Goal: Transaction & Acquisition: Purchase product/service

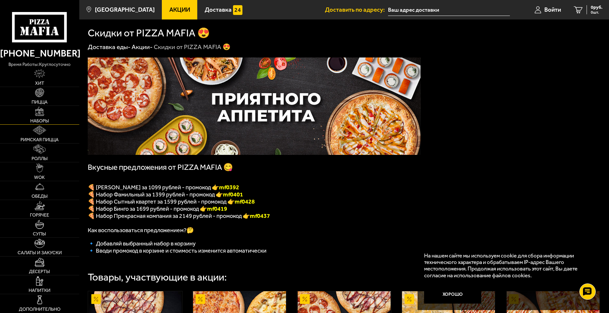
click at [61, 110] on link "Наборы" at bounding box center [39, 115] width 79 height 19
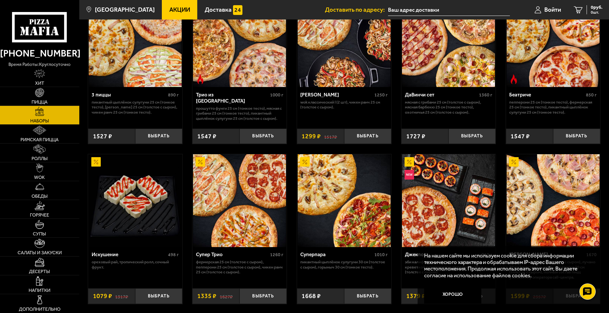
scroll to position [228, 0]
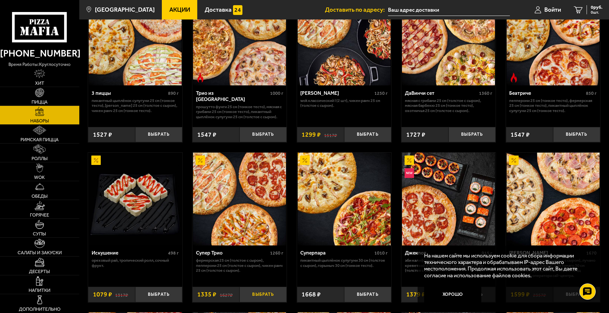
click at [279, 298] on button "Выбрать" at bounding box center [263, 295] width 47 height 16
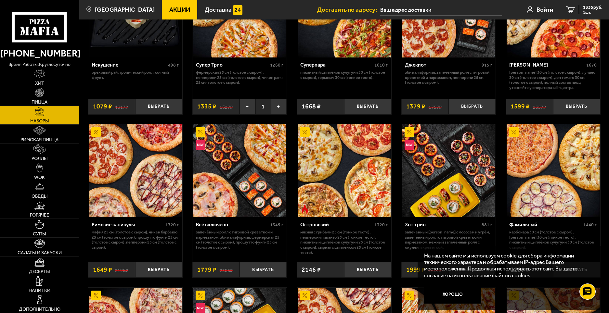
scroll to position [423, 0]
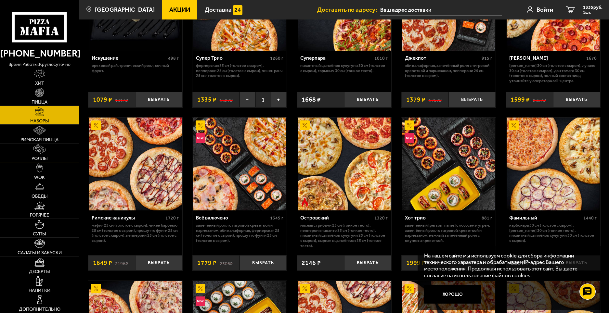
click at [58, 154] on link "Роллы" at bounding box center [39, 153] width 79 height 19
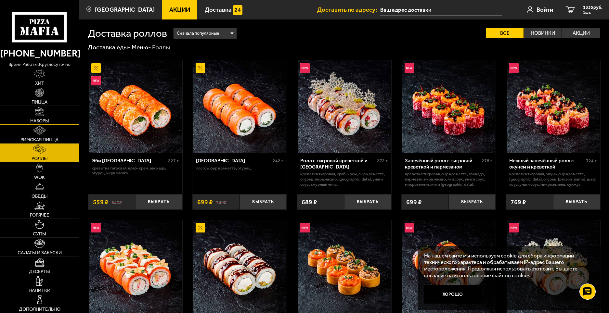
click at [56, 116] on link "Наборы" at bounding box center [39, 115] width 79 height 19
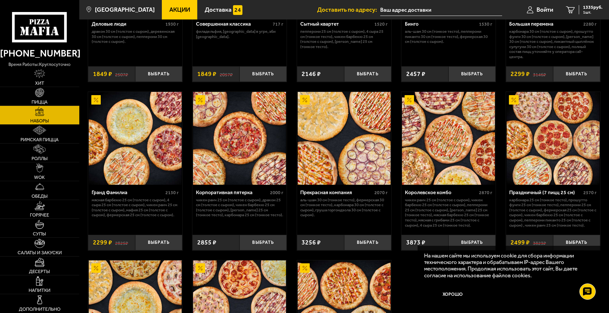
scroll to position [683, 0]
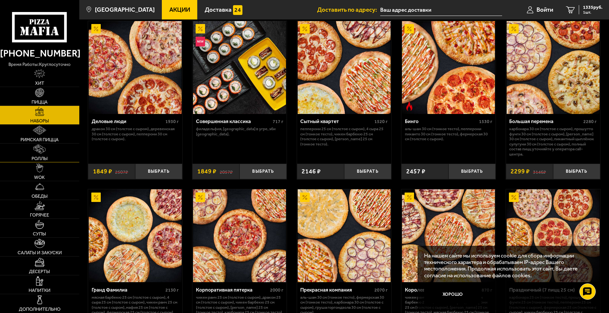
click at [67, 149] on link "Роллы" at bounding box center [39, 153] width 79 height 19
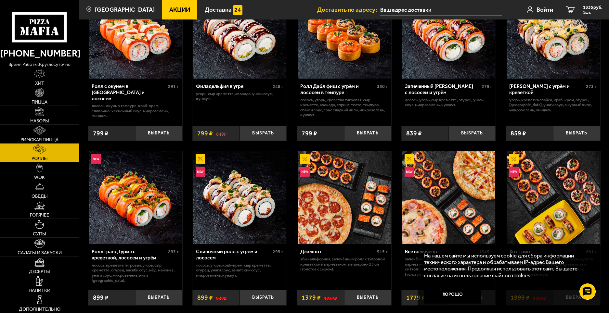
scroll to position [195, 0]
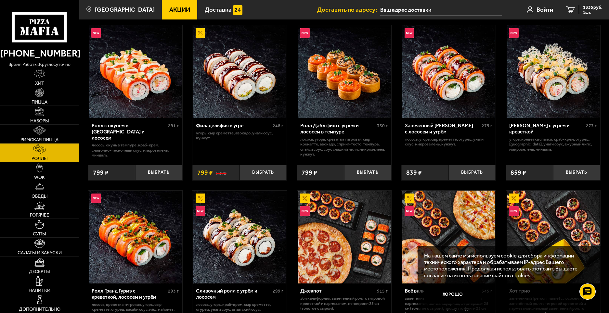
click at [37, 174] on link "WOK" at bounding box center [39, 172] width 79 height 19
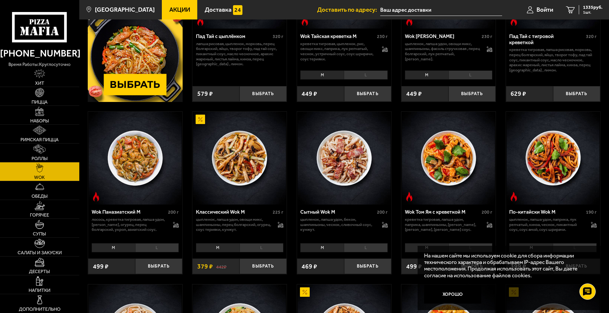
scroll to position [130, 0]
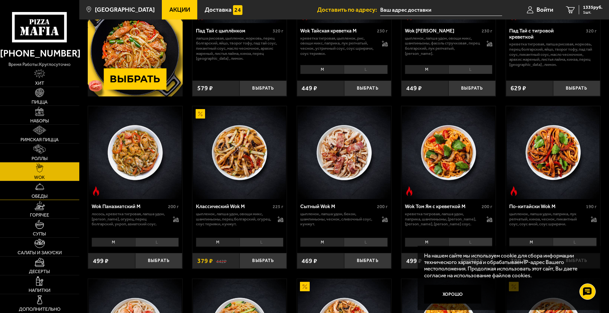
click at [56, 186] on link "Обеды" at bounding box center [39, 190] width 79 height 19
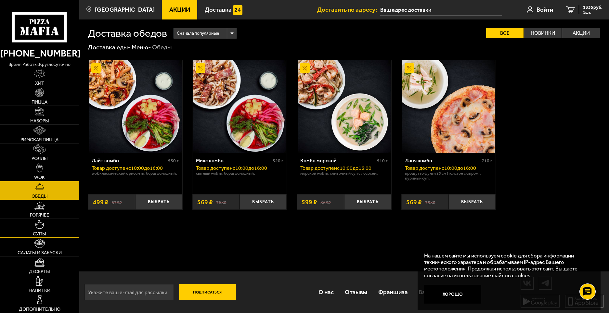
click at [52, 221] on link "Супы" at bounding box center [39, 228] width 79 height 19
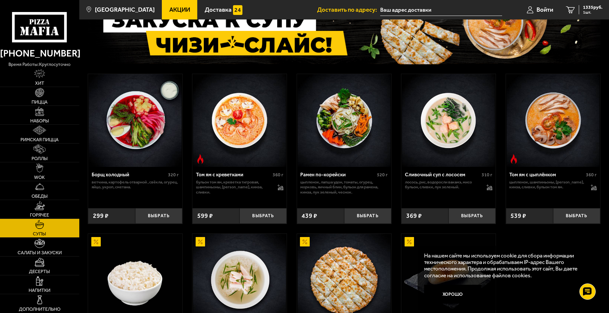
scroll to position [65, 0]
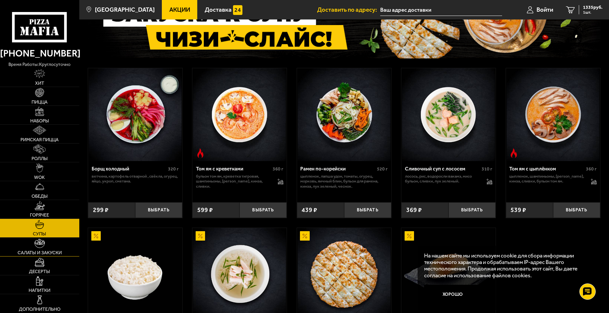
click at [42, 245] on img at bounding box center [39, 243] width 10 height 9
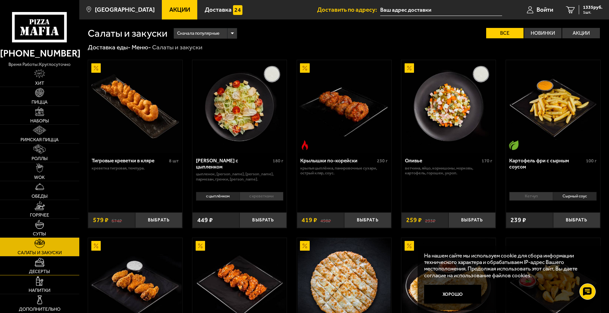
click at [49, 262] on link "Десерты" at bounding box center [39, 266] width 79 height 19
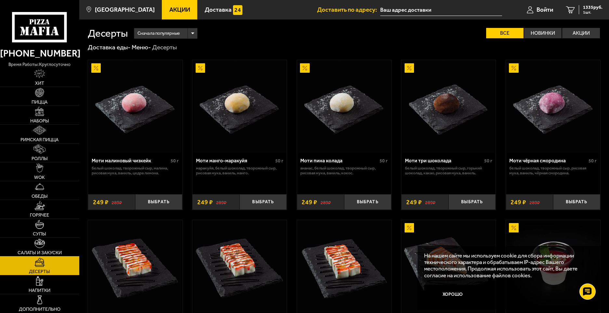
click at [47, 245] on link "Салаты и закуски" at bounding box center [39, 247] width 79 height 19
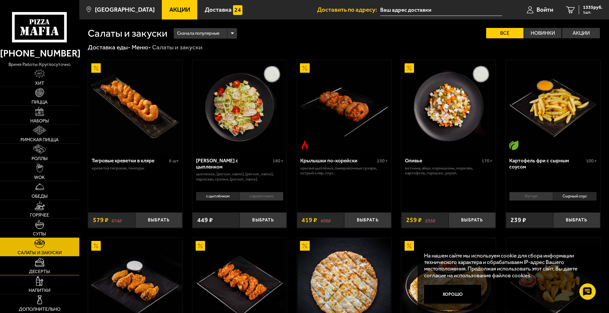
click at [51, 261] on link "Десерты" at bounding box center [39, 266] width 79 height 19
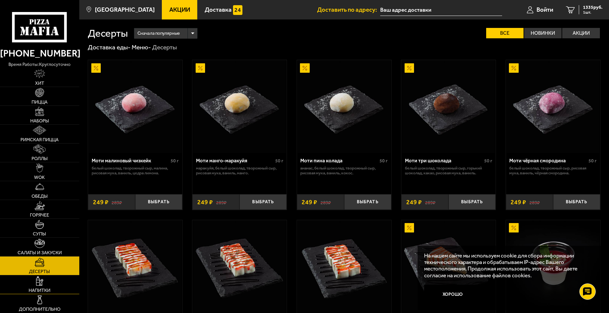
click at [46, 278] on link "Напитки" at bounding box center [39, 285] width 79 height 19
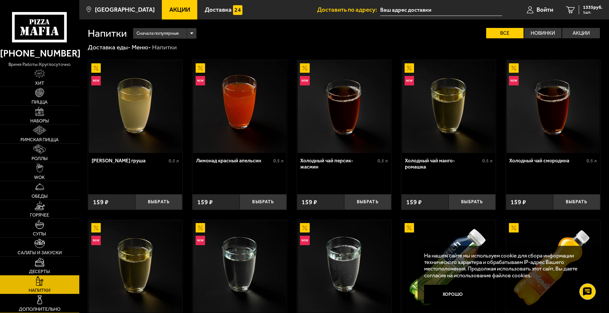
click at [49, 299] on link "Дополнительно" at bounding box center [39, 303] width 79 height 19
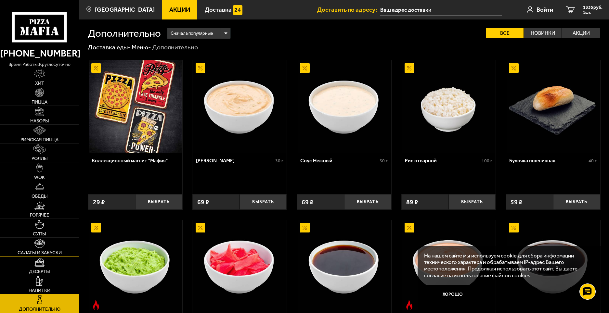
click at [43, 242] on img at bounding box center [39, 243] width 10 height 9
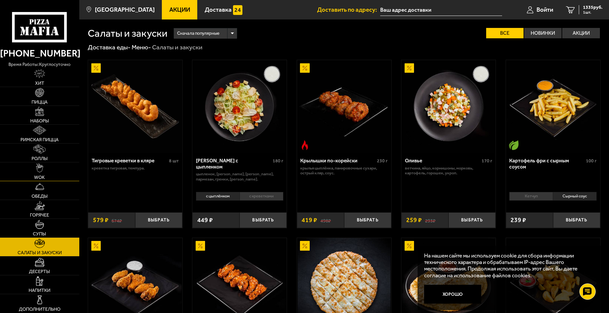
click at [46, 174] on link "WOK" at bounding box center [39, 172] width 79 height 19
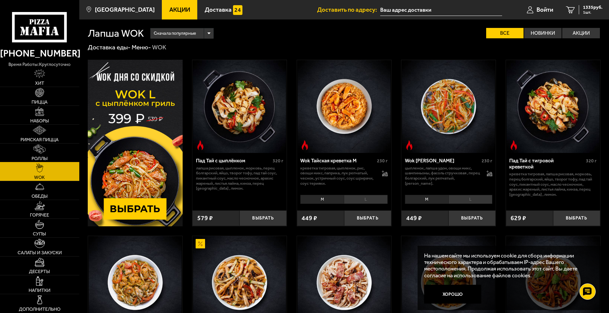
click at [51, 161] on link "Роллы" at bounding box center [39, 153] width 79 height 19
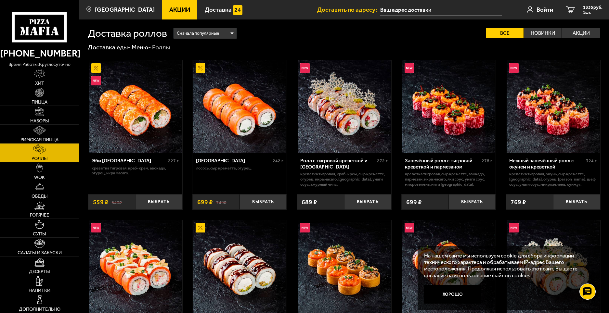
click at [51, 154] on link "Роллы" at bounding box center [39, 153] width 79 height 19
click at [263, 203] on button "Выбрать" at bounding box center [263, 202] width 47 height 16
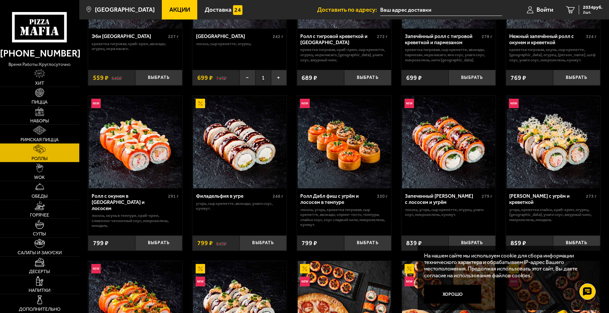
scroll to position [130, 0]
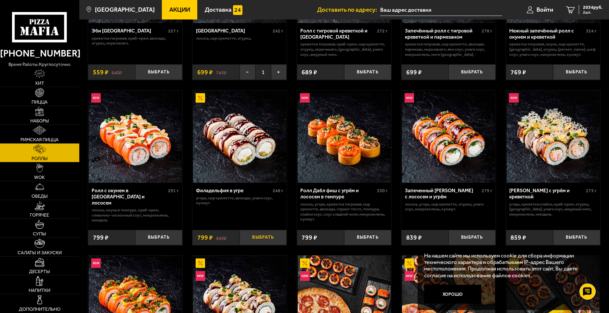
click at [277, 236] on button "Выбрать" at bounding box center [263, 238] width 47 height 16
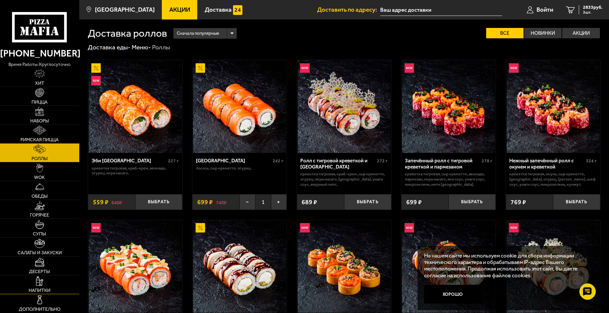
click at [51, 283] on link "Напитки" at bounding box center [39, 285] width 79 height 19
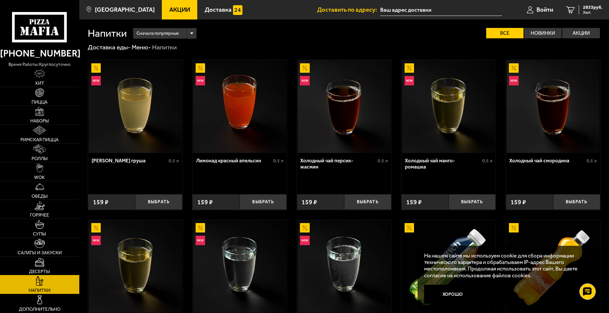
click at [51, 270] on link "Десерты" at bounding box center [39, 266] width 79 height 19
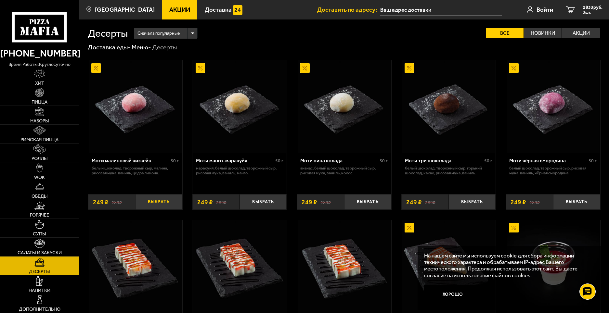
click at [166, 202] on button "Выбрать" at bounding box center [158, 202] width 47 height 16
click at [585, 11] on span "4 шт." at bounding box center [593, 12] width 20 height 4
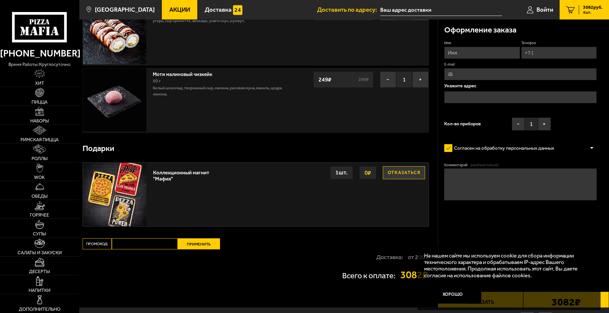
scroll to position [195, 0]
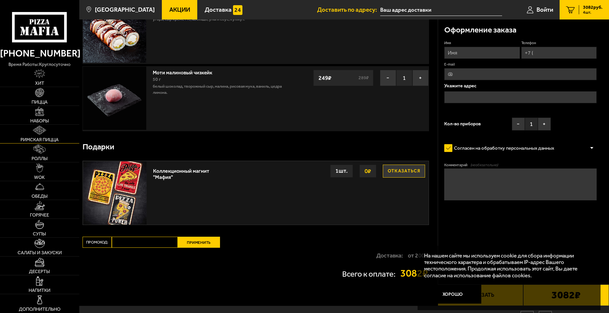
click at [48, 132] on link "Римская пицца" at bounding box center [39, 134] width 79 height 19
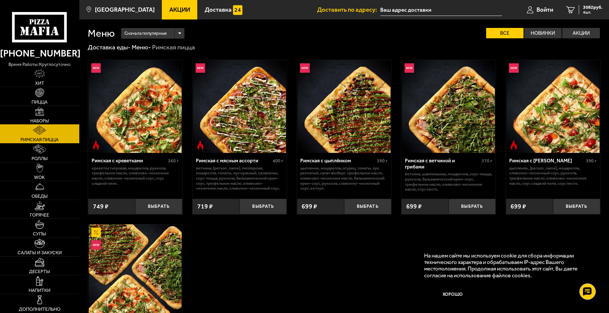
click at [57, 117] on link "Наборы" at bounding box center [39, 115] width 79 height 19
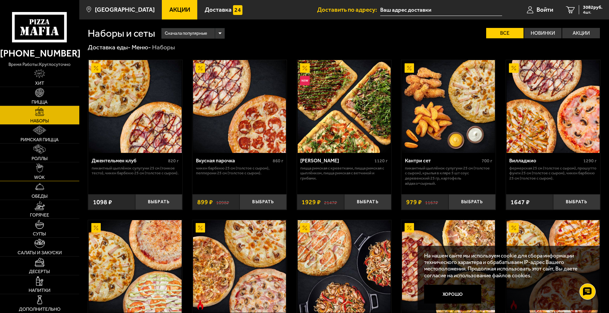
click at [49, 170] on link "WOK" at bounding box center [39, 172] width 79 height 19
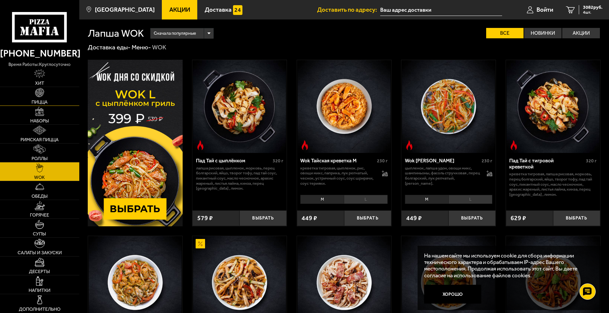
click at [44, 99] on link "Пицца" at bounding box center [39, 96] width 79 height 19
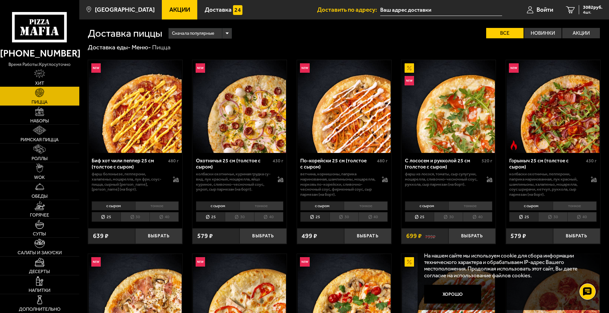
click at [46, 78] on link "Хит" at bounding box center [39, 77] width 79 height 19
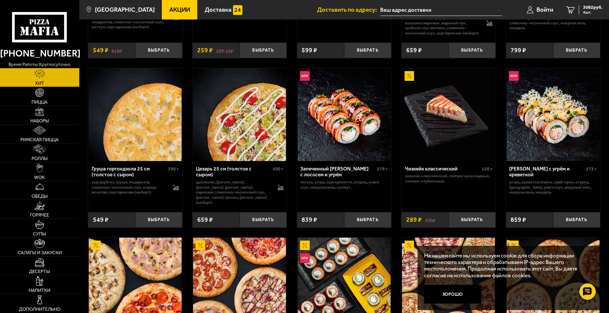
scroll to position [310, 0]
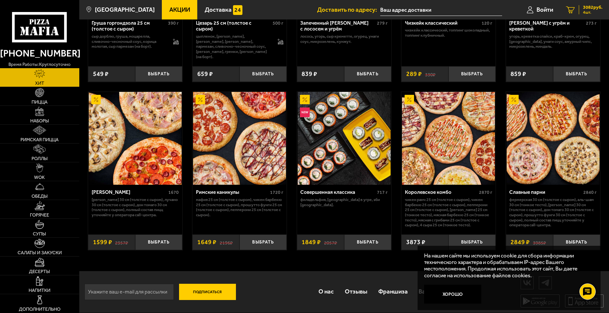
click at [602, 14] on span "4 шт." at bounding box center [593, 12] width 20 height 4
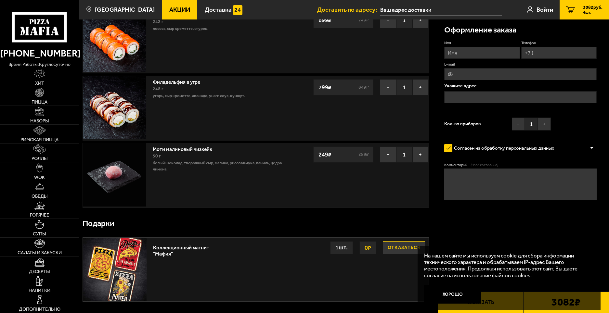
scroll to position [130, 0]
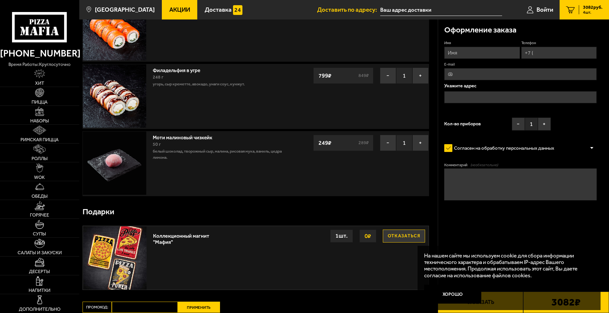
drag, startPoint x: 342, startPoint y: 297, endPoint x: 378, endPoint y: 281, distance: 39.3
click at [344, 297] on div "Ваш заказ Очистить корзину Доставка еды - Корзина Супер Трио 1260 г Фермерская …" at bounding box center [258, 130] width 359 height 482
click at [421, 23] on div "Филадельфия 242 г лосось, Сыр креметте, огурец. − 1 + 699 ₽ 749 ₽ лосось, Сыр к…" at bounding box center [256, 29] width 346 height 65
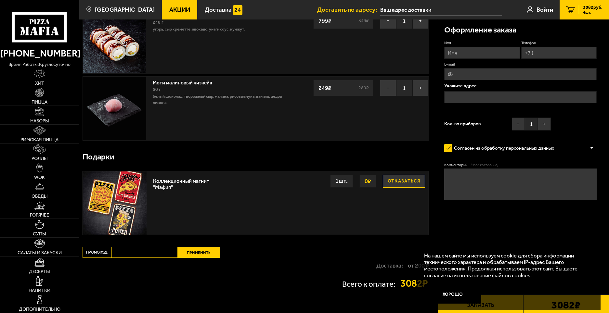
scroll to position [231, 0]
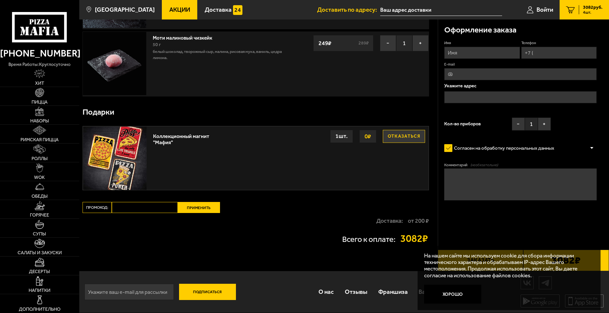
click at [482, 49] on input "Имя" at bounding box center [481, 53] width 75 height 12
type input "Лихачев Алексей"
click at [535, 55] on input "Телефон" at bounding box center [558, 53] width 75 height 12
type input "+7 (921) 917-97-36"
click at [520, 71] on input "E-mail" at bounding box center [520, 74] width 152 height 12
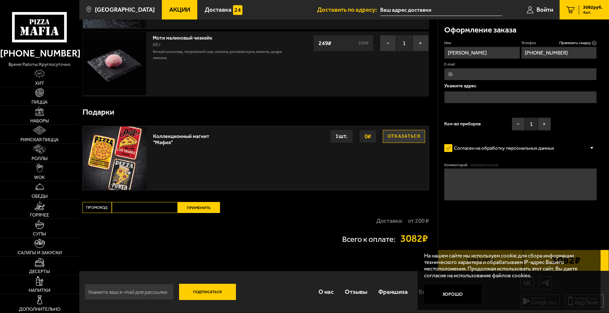
type input "eluminaty26@mail.ru"
click at [504, 95] on input "text" at bounding box center [520, 97] width 152 height 12
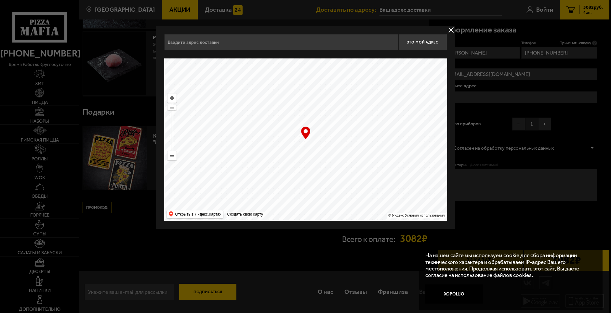
drag, startPoint x: 365, startPoint y: 143, endPoint x: 368, endPoint y: 160, distance: 17.4
click at [368, 160] on ymaps at bounding box center [305, 140] width 283 height 163
drag, startPoint x: 346, startPoint y: 163, endPoint x: 329, endPoint y: 156, distance: 18.7
click at [346, 168] on ymaps at bounding box center [305, 140] width 283 height 163
drag, startPoint x: 302, startPoint y: 134, endPoint x: 343, endPoint y: 165, distance: 51.7
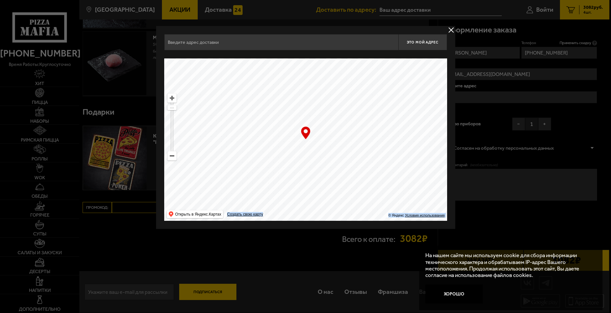
click at [338, 165] on div "… © Яндекс Условия использования Открыть в Яндекс.Картах Создать свою карту" at bounding box center [305, 140] width 283 height 163
click at [174, 161] on ymaps at bounding box center [305, 140] width 283 height 163
click at [174, 159] on ymaps at bounding box center [172, 156] width 8 height 8
click at [173, 157] on ymaps at bounding box center [172, 156] width 8 height 8
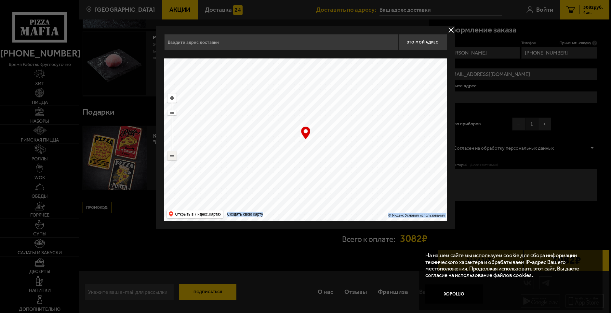
click at [173, 157] on ymaps at bounding box center [172, 156] width 8 height 8
drag, startPoint x: 334, startPoint y: 104, endPoint x: 313, endPoint y: 162, distance: 61.7
click at [312, 166] on ymaps at bounding box center [305, 140] width 283 height 163
drag, startPoint x: 324, startPoint y: 142, endPoint x: 306, endPoint y: 172, distance: 35.3
click at [306, 172] on ymaps at bounding box center [305, 140] width 283 height 163
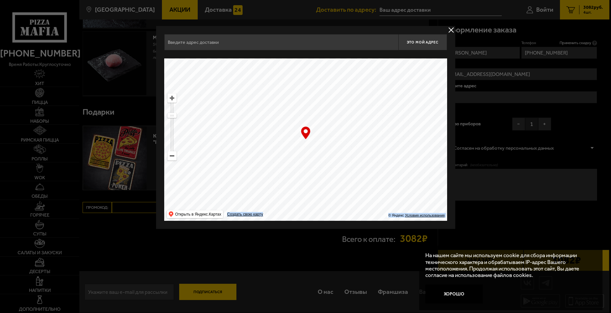
type input "Выборгская набережная, 45Е"
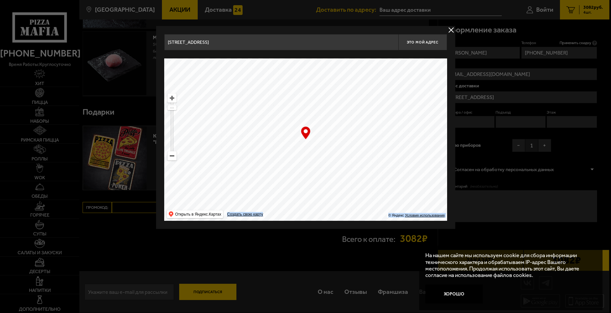
drag, startPoint x: 317, startPoint y: 126, endPoint x: 293, endPoint y: 170, distance: 49.2
click at [293, 170] on ymaps at bounding box center [305, 140] width 283 height 163
drag, startPoint x: 330, startPoint y: 130, endPoint x: 310, endPoint y: 161, distance: 37.6
click at [312, 161] on ymaps at bounding box center [305, 140] width 283 height 163
click at [174, 159] on ymaps at bounding box center [172, 156] width 8 height 8
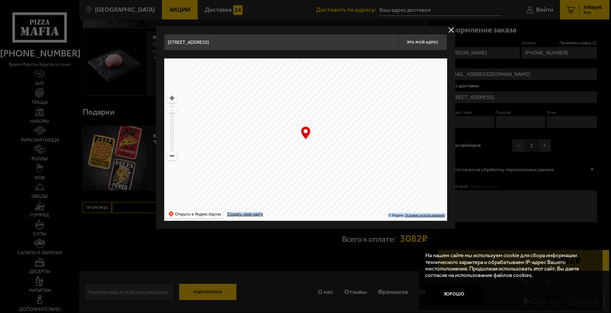
click at [173, 158] on ymaps at bounding box center [172, 156] width 8 height 8
drag, startPoint x: 375, startPoint y: 104, endPoint x: 346, endPoint y: 163, distance: 66.9
click at [346, 163] on ymaps at bounding box center [305, 140] width 283 height 163
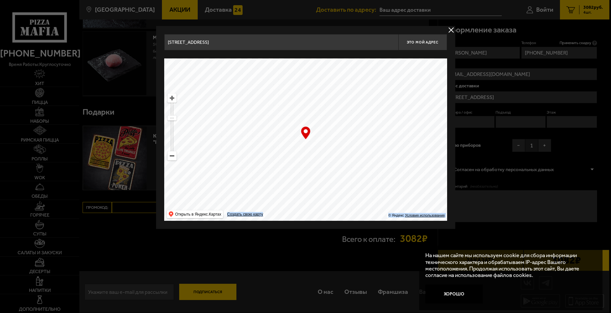
drag, startPoint x: 325, startPoint y: 131, endPoint x: 318, endPoint y: 151, distance: 22.1
click at [318, 151] on ymaps at bounding box center [305, 140] width 283 height 163
type input "Светлановский проспект, 72к2"
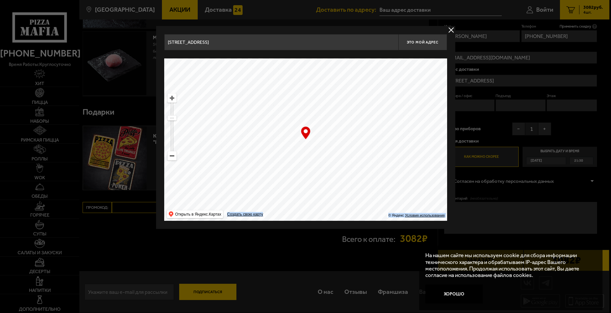
click at [174, 99] on ymaps at bounding box center [172, 98] width 8 height 8
click at [173, 98] on ymaps at bounding box center [172, 98] width 8 height 8
drag, startPoint x: 381, startPoint y: 167, endPoint x: 332, endPoint y: 110, distance: 74.7
click at [332, 111] on ymaps at bounding box center [305, 140] width 283 height 163
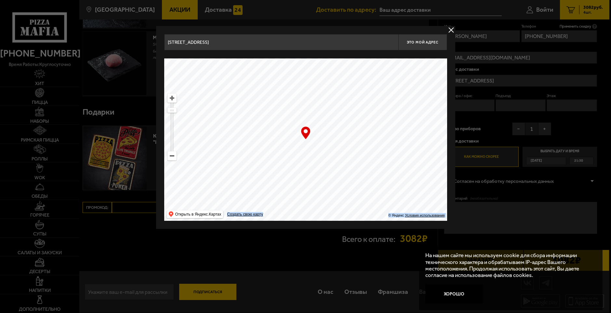
type input "проспект Просвещения, 85"
drag, startPoint x: 336, startPoint y: 135, endPoint x: 347, endPoint y: 158, distance: 25.4
click at [347, 158] on ymaps at bounding box center [305, 140] width 283 height 163
drag, startPoint x: 281, startPoint y: 114, endPoint x: 341, endPoint y: 157, distance: 73.9
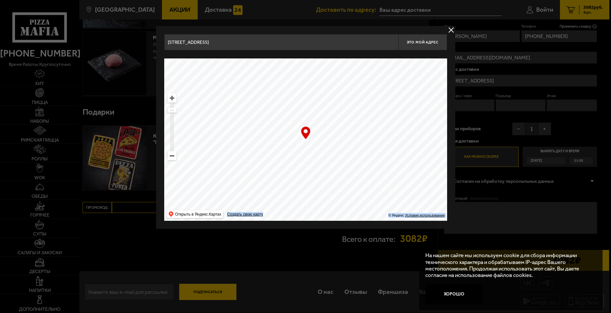
click at [342, 158] on ymaps at bounding box center [305, 140] width 283 height 163
type input "Светлановский проспект, 68к2"
click at [172, 95] on ymaps at bounding box center [172, 98] width 8 height 8
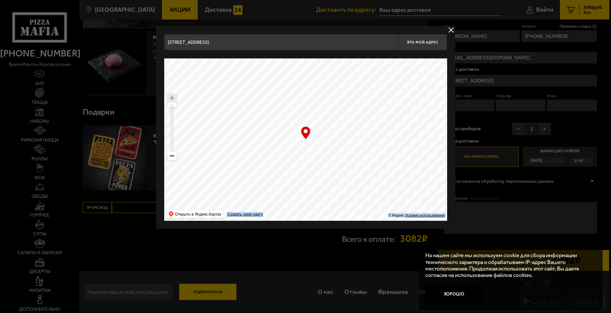
drag, startPoint x: 311, startPoint y: 162, endPoint x: 278, endPoint y: 108, distance: 63.5
click at [276, 105] on ymaps at bounding box center [305, 140] width 283 height 163
drag, startPoint x: 341, startPoint y: 151, endPoint x: 248, endPoint y: 100, distance: 105.9
click at [248, 100] on ymaps at bounding box center [305, 140] width 283 height 163
type input "Светлановский проспект, 109к1"
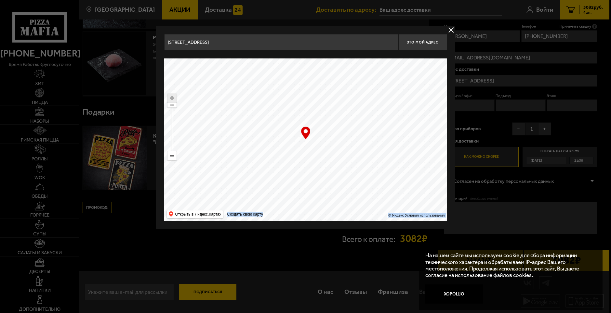
type input "Светлановский проспект, 109к1"
drag, startPoint x: 357, startPoint y: 148, endPoint x: 343, endPoint y: 164, distance: 22.1
click at [343, 164] on ymaps at bounding box center [305, 140] width 283 height 163
type input "улица Брянцева, 20к1"
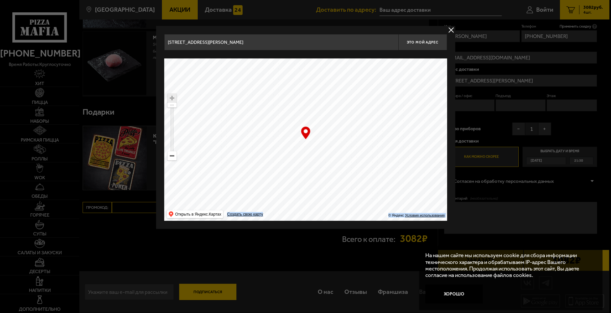
drag, startPoint x: 322, startPoint y: 131, endPoint x: 331, endPoint y: 155, distance: 25.2
click at [331, 155] on ymaps at bounding box center [305, 140] width 283 height 163
type input "[STREET_ADDRESS][PERSON_NAME]"
click at [413, 47] on button "Это мой адрес" at bounding box center [422, 42] width 49 height 16
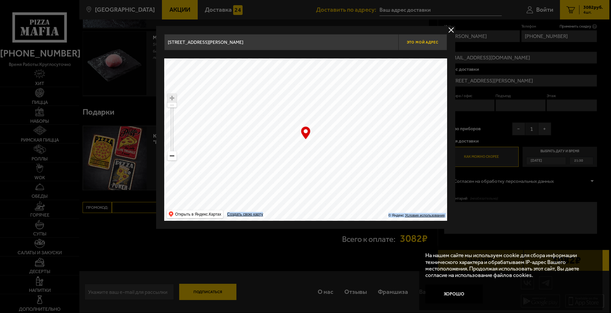
type input "[STREET_ADDRESS][PERSON_NAME]"
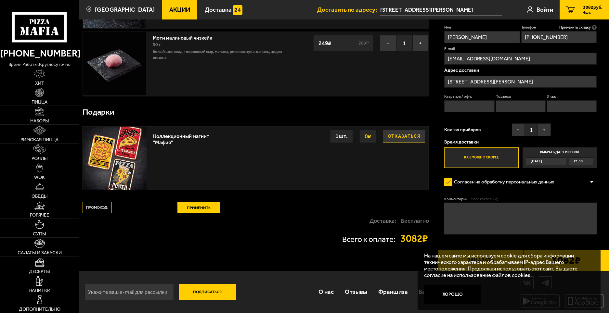
click at [579, 161] on span "21:30" at bounding box center [578, 161] width 9 height 7
click at [0, 0] on input "Выбрать дату и время Сегодня 21:30" at bounding box center [0, 0] width 0 height 0
click at [583, 163] on div "21:30" at bounding box center [580, 161] width 23 height 7
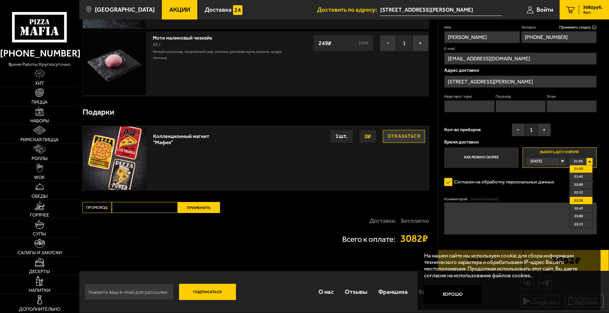
click at [585, 197] on li "22:30" at bounding box center [581, 201] width 23 height 8
click at [541, 130] on button "+" at bounding box center [544, 130] width 13 height 13
click at [542, 130] on button "+" at bounding box center [544, 130] width 13 height 13
click at [477, 111] on input "Квартира / офис" at bounding box center [469, 106] width 50 height 12
type input "73"
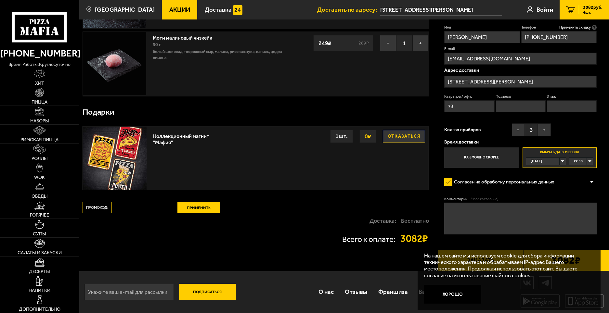
click at [514, 108] on input "Подъезд" at bounding box center [521, 106] width 50 height 12
type input "5"
click at [570, 104] on input "Этаж" at bounding box center [572, 106] width 50 height 12
type input "5"
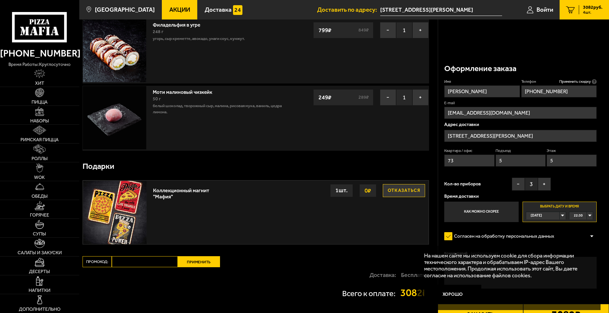
scroll to position [68, 0]
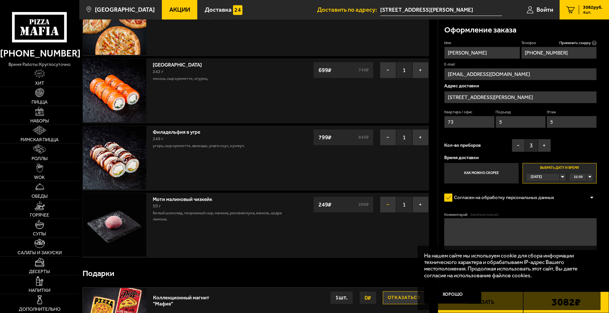
click at [383, 208] on button "−" at bounding box center [388, 205] width 16 height 16
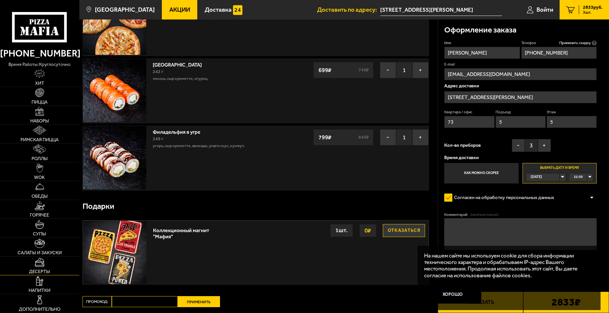
click at [48, 260] on link "Десерты" at bounding box center [39, 266] width 79 height 19
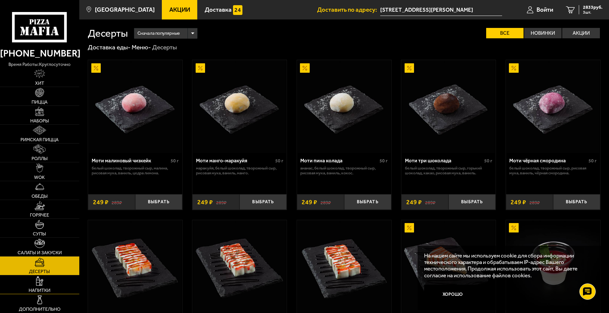
click at [49, 284] on link "Напитки" at bounding box center [39, 285] width 79 height 19
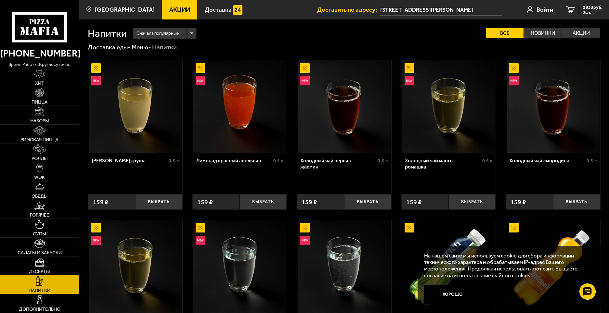
click at [430, 27] on div "Напитки Сначала популярные Все Новинки Акции Пожелания Напитки" at bounding box center [344, 29] width 513 height 19
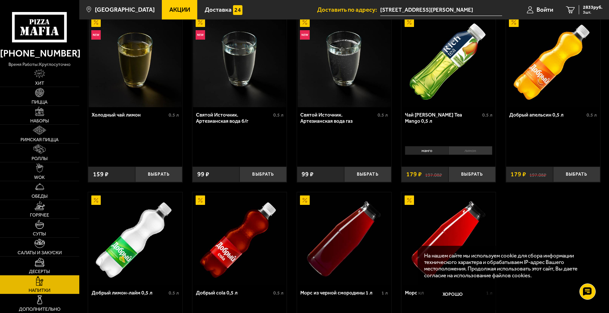
scroll to position [317, 0]
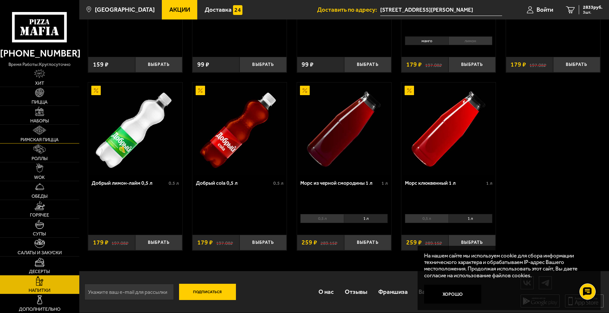
click at [51, 137] on link "Римская пицца" at bounding box center [39, 134] width 79 height 19
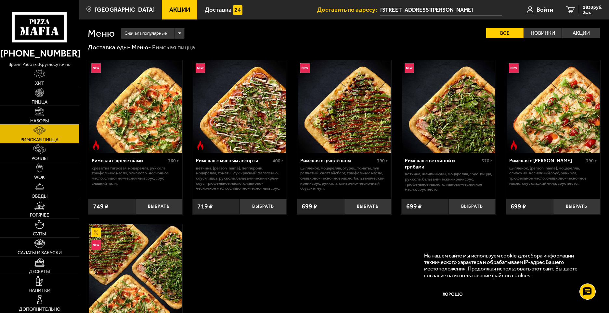
click at [62, 110] on link "Наборы" at bounding box center [39, 115] width 79 height 19
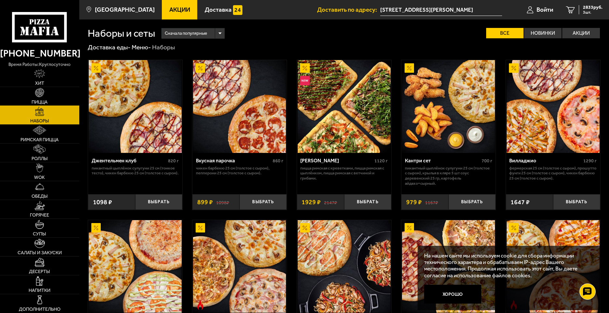
click at [56, 93] on link "Пицца" at bounding box center [39, 96] width 79 height 19
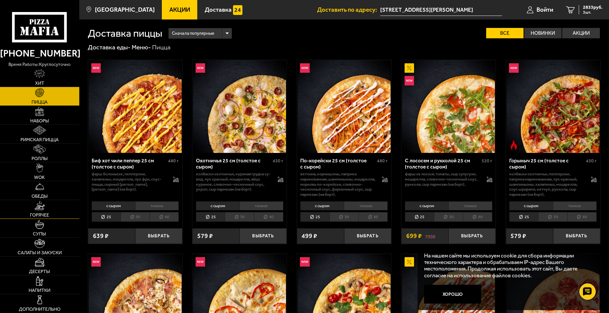
click at [50, 205] on link "Горячее" at bounding box center [39, 209] width 79 height 19
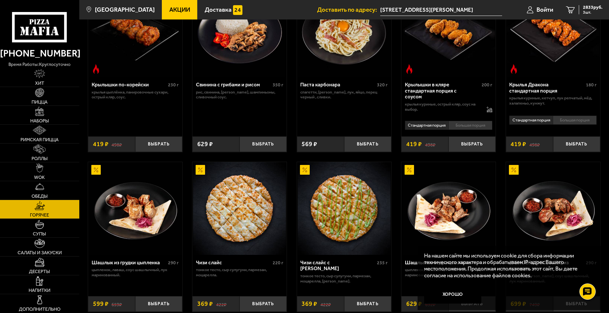
scroll to position [325, 0]
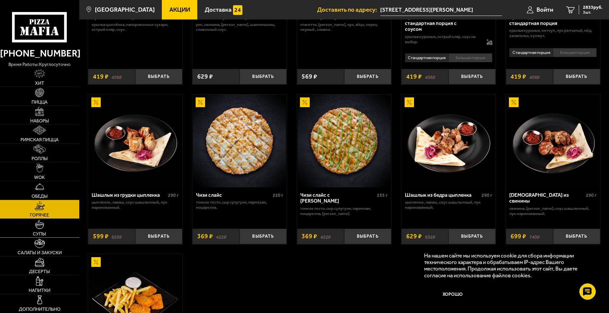
click at [43, 228] on img at bounding box center [39, 224] width 9 height 9
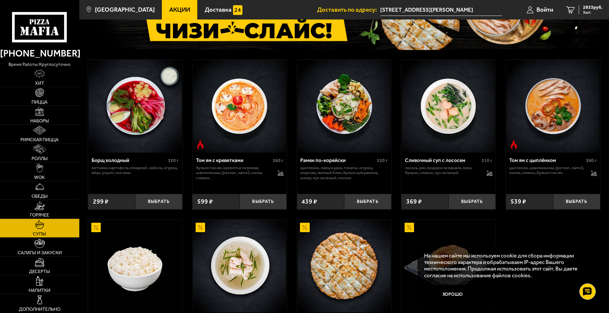
scroll to position [195, 0]
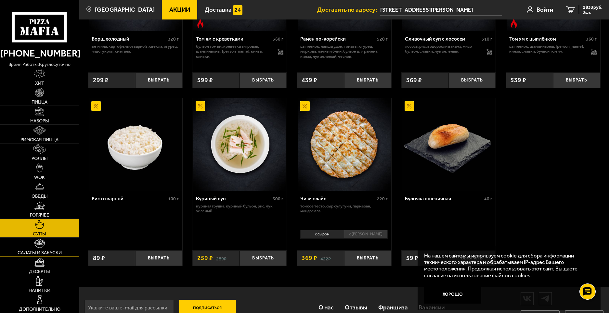
click at [44, 241] on img at bounding box center [39, 243] width 10 height 9
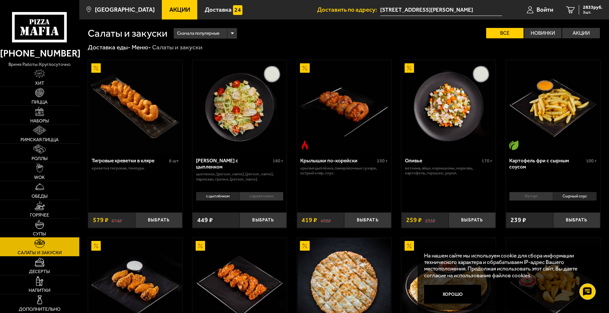
click at [43, 226] on img at bounding box center [39, 224] width 9 height 9
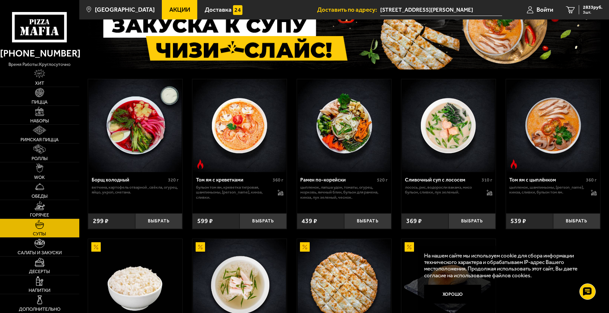
scroll to position [163, 0]
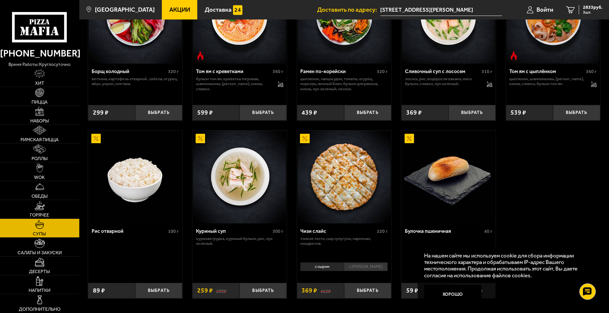
click at [49, 234] on link "Супы" at bounding box center [39, 228] width 79 height 19
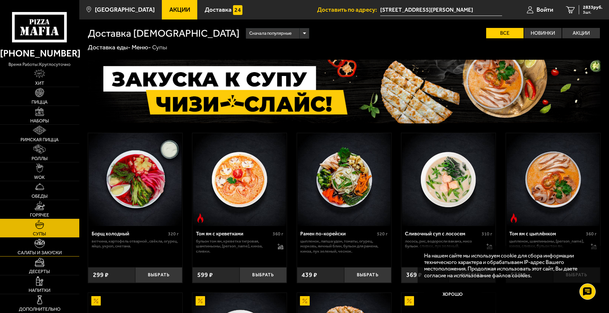
click at [50, 247] on link "Салаты и закуски" at bounding box center [39, 247] width 79 height 19
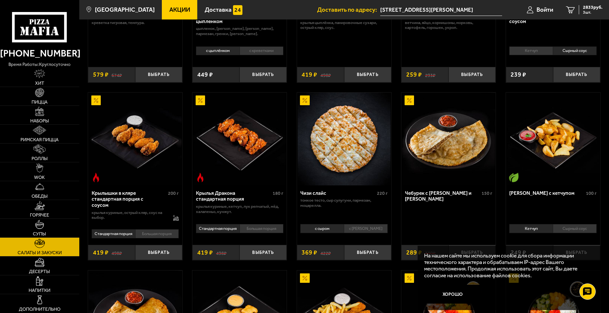
scroll to position [228, 0]
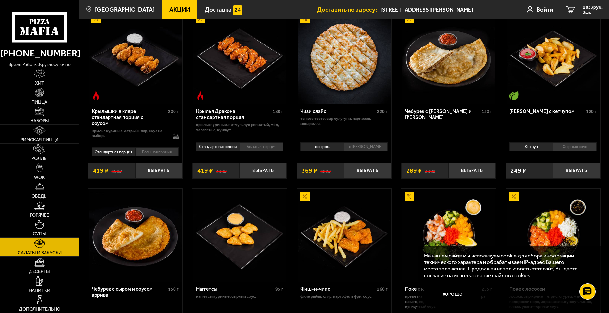
click at [69, 264] on link "Десерты" at bounding box center [39, 266] width 79 height 19
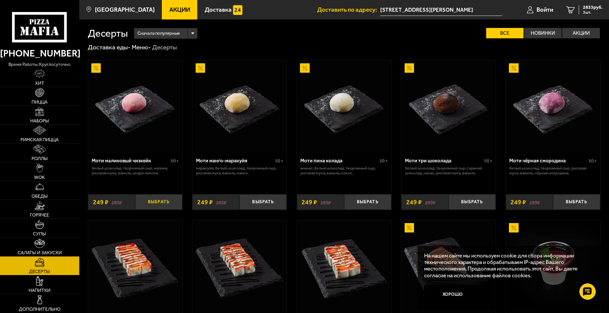
click at [157, 202] on button "Выбрать" at bounding box center [158, 202] width 47 height 16
click at [171, 203] on button "+" at bounding box center [175, 202] width 16 height 16
click at [395, 21] on div "Десерты Сначала популярные Все Новинки Акции Пожелания белый шоколад творожный …" at bounding box center [344, 29] width 513 height 19
click at [438, 20] on div "Десерты Сначала популярные Все Новинки Акции Пожелания белый шоколад творожный …" at bounding box center [344, 29] width 513 height 19
click at [577, 11] on link "5 3331 руб. 5 шт." at bounding box center [584, 10] width 49 height 20
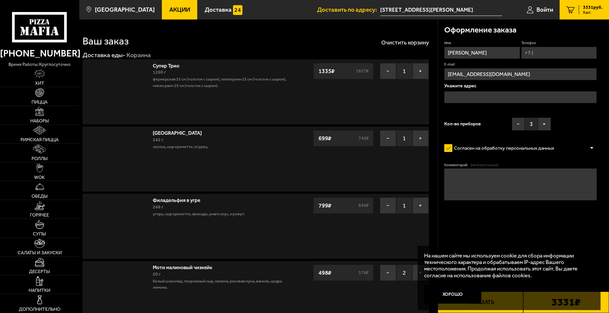
type input "[STREET_ADDRESS][PERSON_NAME]"
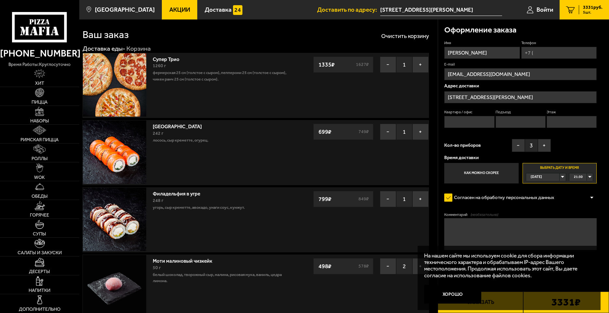
scroll to position [130, 0]
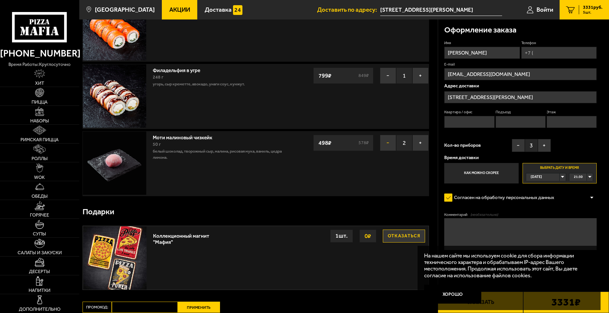
click at [383, 147] on button "−" at bounding box center [388, 143] width 16 height 16
click at [387, 146] on button "−" at bounding box center [388, 143] width 16 height 16
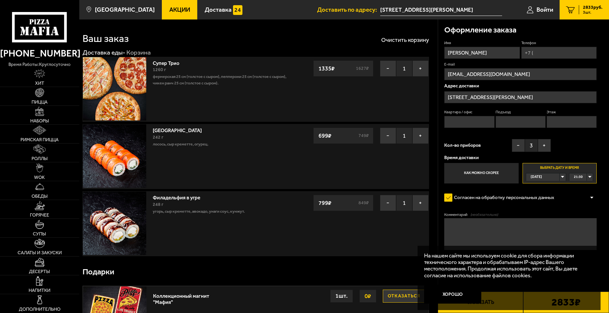
scroll to position [0, 0]
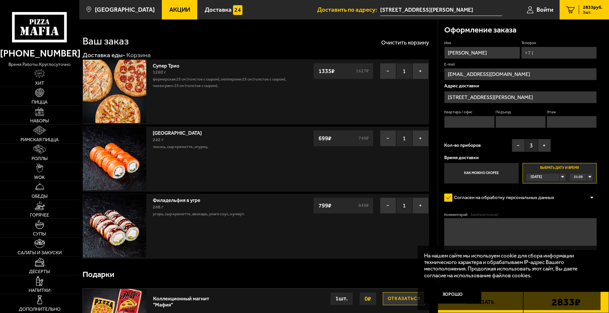
click at [478, 125] on input "Квартира / офис" at bounding box center [469, 122] width 50 height 12
type input "73"
click at [513, 122] on input "Подъезд" at bounding box center [521, 122] width 50 height 12
type input "5"
click at [555, 119] on input "Этаж" at bounding box center [572, 122] width 50 height 12
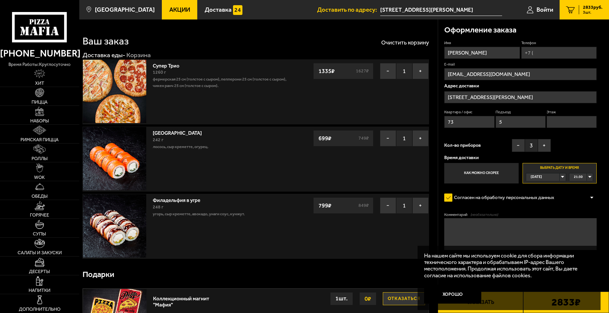
type input "5"
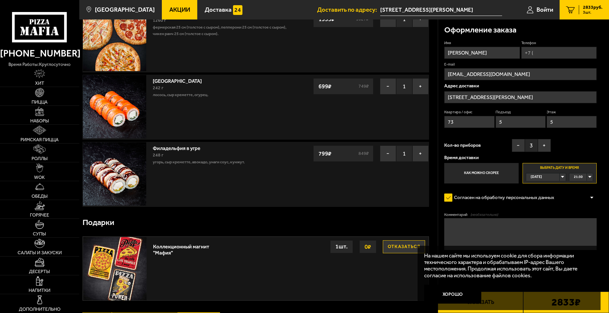
scroll to position [65, 0]
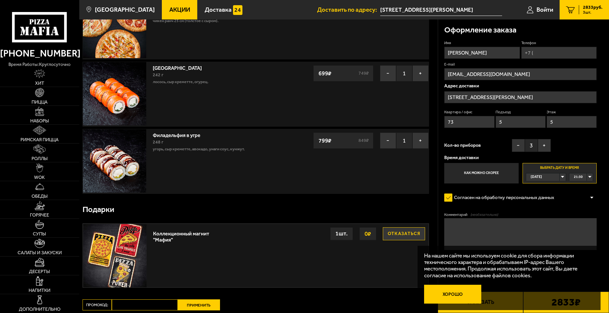
click at [464, 293] on button "Хорошо" at bounding box center [452, 294] width 57 height 19
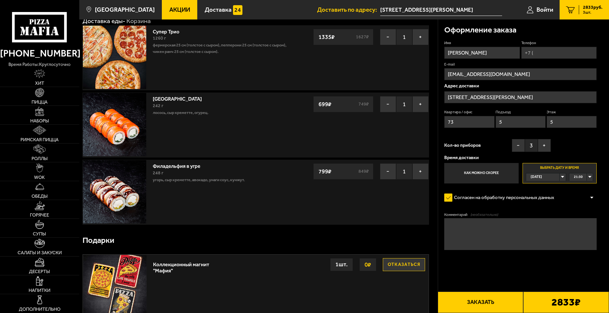
scroll to position [0, 0]
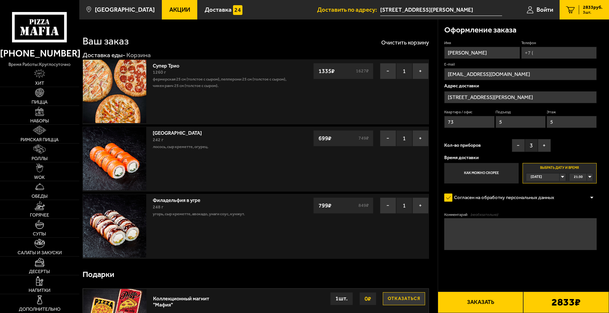
click at [472, 297] on button "Заказать" at bounding box center [481, 302] width 86 height 21
click at [565, 50] on input "Телефон" at bounding box center [558, 53] width 75 height 12
type input "+7 (921) 917-97-36"
click at [505, 297] on button "Заказать" at bounding box center [481, 302] width 86 height 21
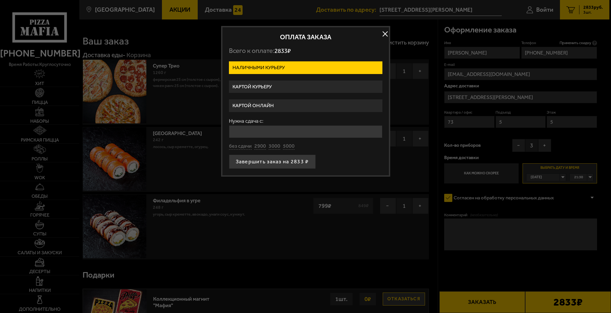
click at [293, 105] on label "Картой онлайн" at bounding box center [305, 105] width 153 height 13
click at [0, 0] on input "Картой онлайн" at bounding box center [0, 0] width 0 height 0
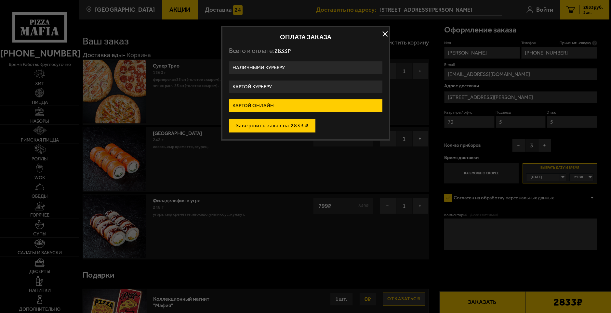
click at [289, 129] on button "Завершить заказ на 2833 ₽" at bounding box center [272, 126] width 87 height 14
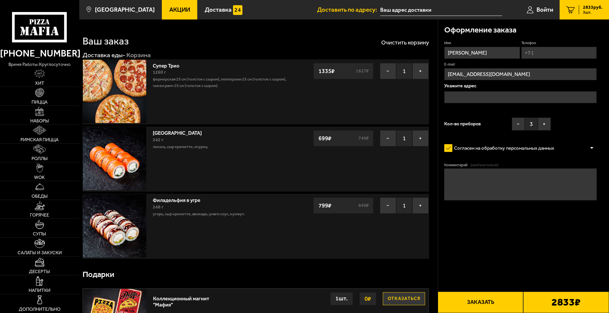
type input "[STREET_ADDRESS][PERSON_NAME]"
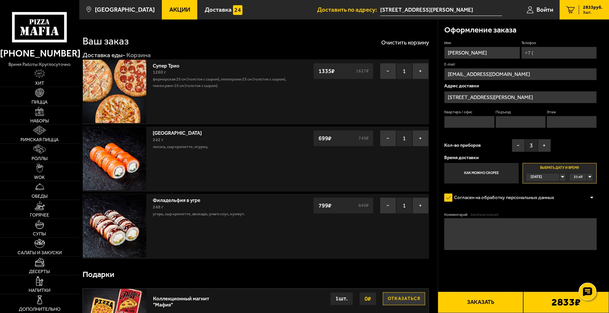
click at [588, 291] on icon at bounding box center [587, 291] width 9 height 9
click at [587, 288] on div at bounding box center [588, 292] width 18 height 18
click at [542, 61] on div "Имя Лихачев Алексей Телефон E-mail eluminaty26@mail.ru Адрес доставки улица Бря…" at bounding box center [520, 111] width 152 height 143
click at [542, 54] on input "Телефон" at bounding box center [558, 53] width 75 height 12
type input "+7 (921) 917-97-36"
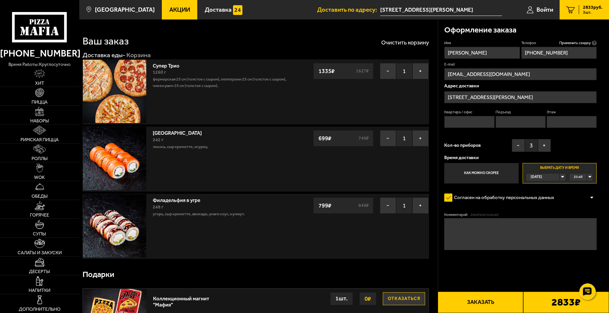
click at [488, 118] on input "Квартира / офис" at bounding box center [469, 122] width 50 height 12
type input "73"
drag, startPoint x: 505, startPoint y: 120, endPoint x: 507, endPoint y: 123, distance: 3.3
click at [505, 120] on input "Подъезд" at bounding box center [521, 122] width 50 height 12
drag, startPoint x: 553, startPoint y: 119, endPoint x: 556, endPoint y: 125, distance: 7.3
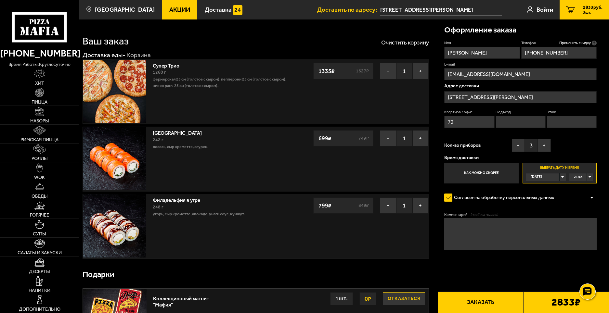
click at [553, 119] on input "Этаж" at bounding box center [572, 122] width 50 height 12
type input "5"
click at [553, 137] on div "Имя Лихачев Алексей Телефон Применить скидку Вы будете зарегистрированы автомат…" at bounding box center [520, 111] width 152 height 143
click at [577, 173] on label "Выбрать дату и время Сегодня 21:45" at bounding box center [560, 173] width 74 height 20
click at [578, 175] on span "21:45" at bounding box center [578, 177] width 9 height 7
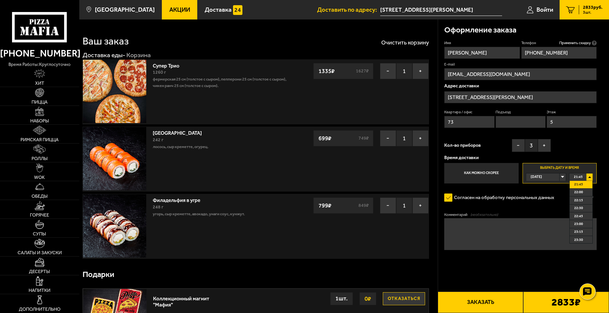
click at [582, 231] on span "23:15" at bounding box center [578, 231] width 9 height 7
click at [580, 180] on span "23:15" at bounding box center [578, 177] width 9 height 7
click at [583, 200] on li "22:15" at bounding box center [581, 201] width 23 height 8
click at [584, 176] on div "22:15" at bounding box center [580, 177] width 23 height 7
click at [581, 189] on span "22:00" at bounding box center [578, 192] width 9 height 7
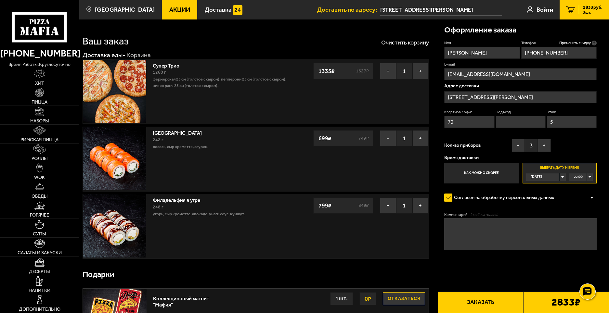
click at [519, 122] on input "Подъезд" at bounding box center [521, 122] width 50 height 12
type input "5"
click at [492, 300] on button "Заказать" at bounding box center [481, 302] width 86 height 21
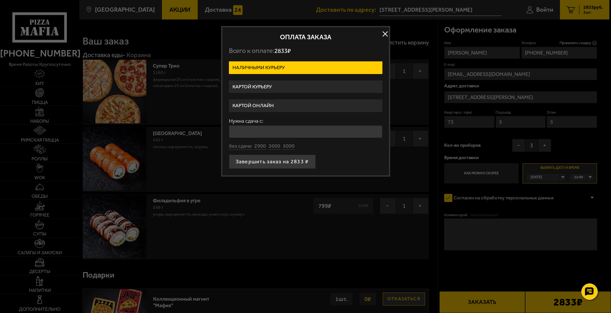
click at [276, 110] on label "Картой онлайн" at bounding box center [305, 105] width 153 height 13
click at [0, 0] on input "Картой онлайн" at bounding box center [0, 0] width 0 height 0
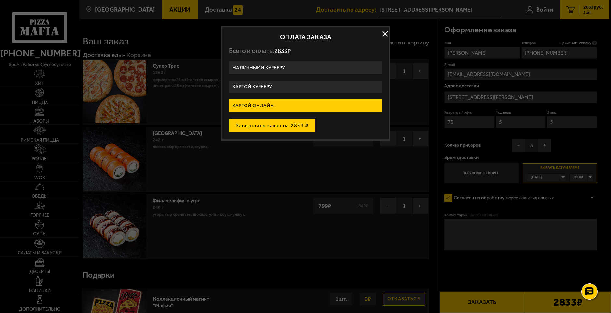
click at [278, 124] on button "Завершить заказ на 2833 ₽" at bounding box center [272, 126] width 87 height 14
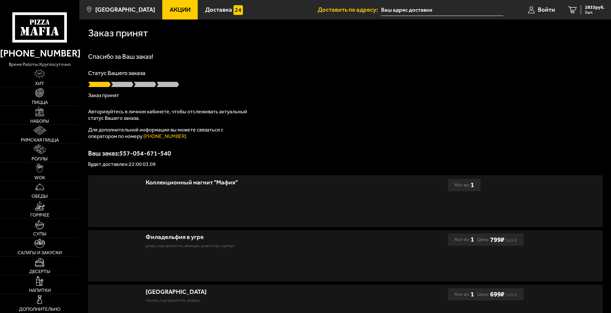
type input "[STREET_ADDRESS][PERSON_NAME]"
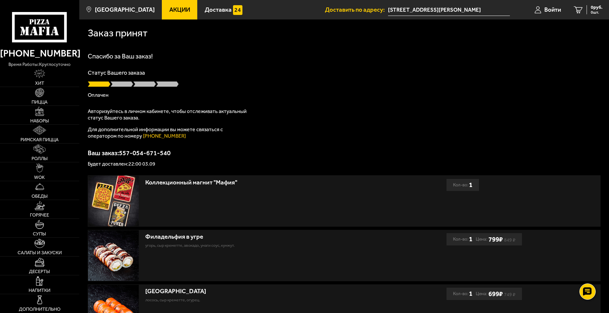
click at [171, 10] on span "Акции" at bounding box center [179, 10] width 21 height 6
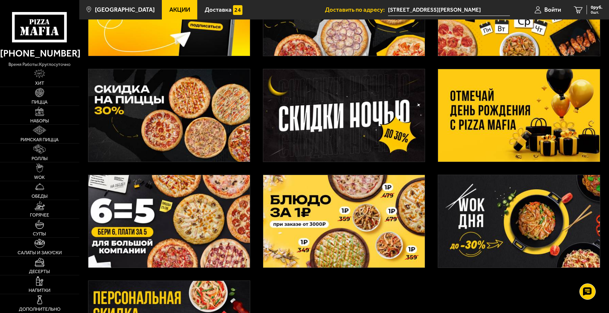
scroll to position [98, 0]
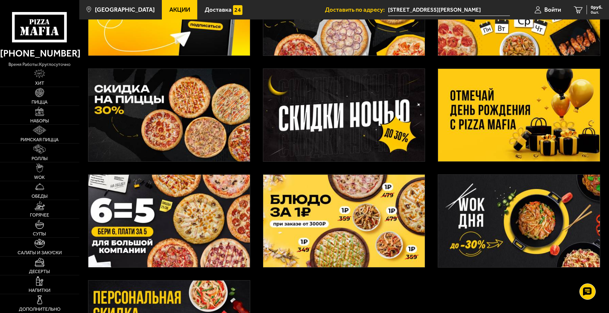
click at [196, 140] on img at bounding box center [169, 115] width 162 height 93
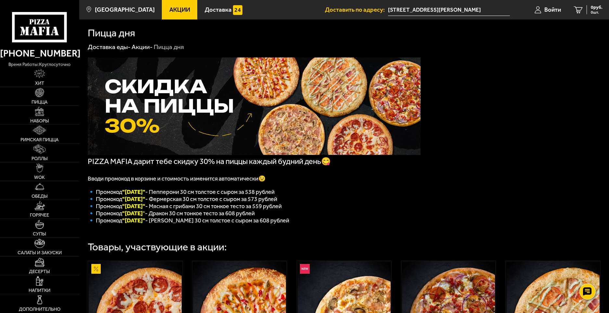
scroll to position [98, 0]
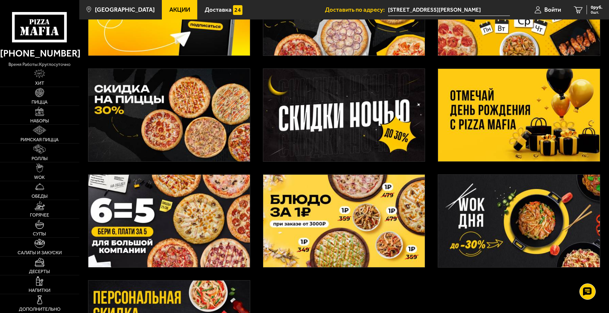
click at [352, 235] on img at bounding box center [344, 221] width 162 height 93
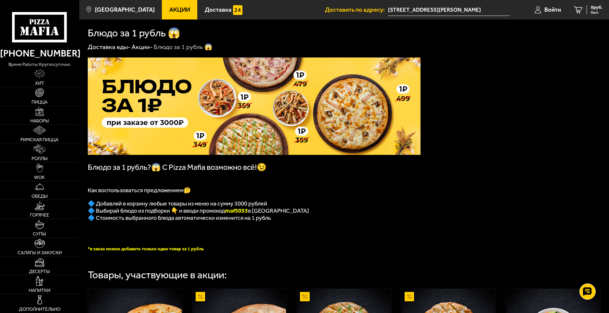
scroll to position [98, 0]
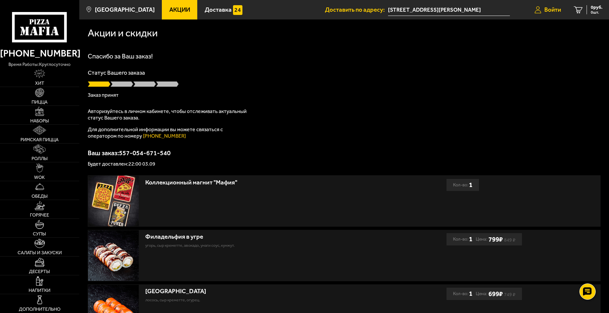
click at [536, 12] on icon at bounding box center [538, 9] width 7 height 7
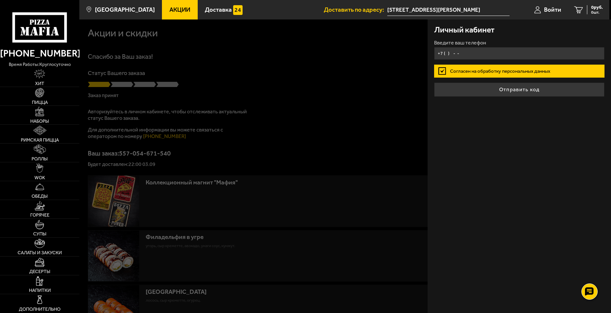
click at [506, 56] on input "+7 ( ) - -" at bounding box center [519, 53] width 171 height 13
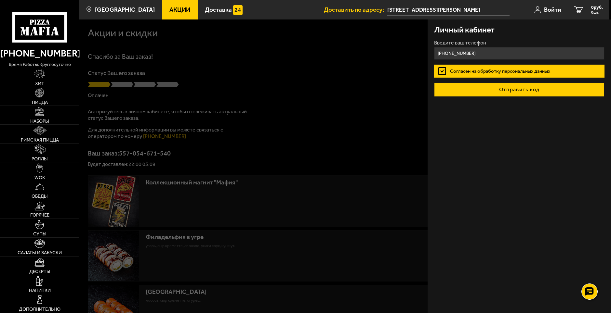
type input "+7 (921) 917-97-36"
click at [492, 92] on button "Отправить код" at bounding box center [519, 90] width 171 height 14
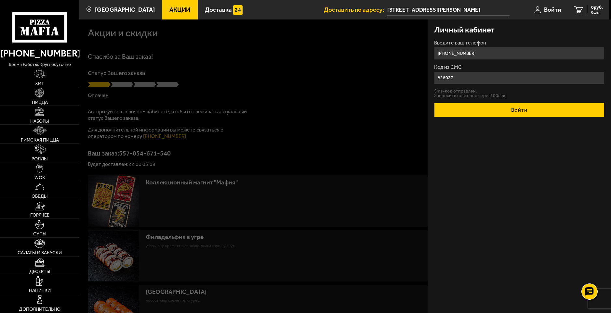
type input "828027"
click at [488, 106] on button "Войти" at bounding box center [519, 110] width 171 height 14
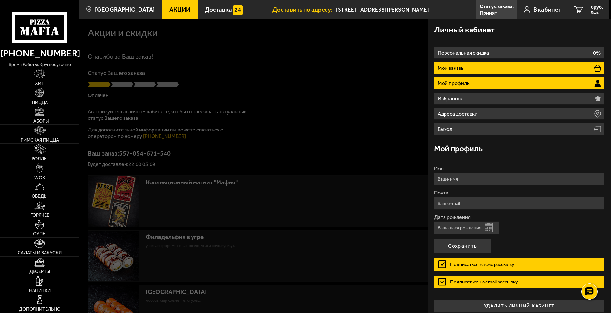
click at [477, 68] on li "Мои заказы" at bounding box center [519, 68] width 171 height 12
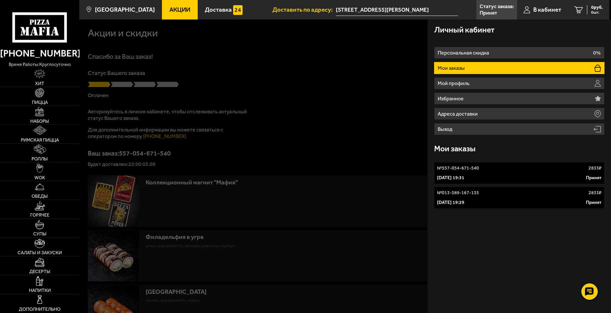
click at [520, 201] on div "3 сентября 2025 г. 19:29 Принят" at bounding box center [519, 203] width 165 height 7
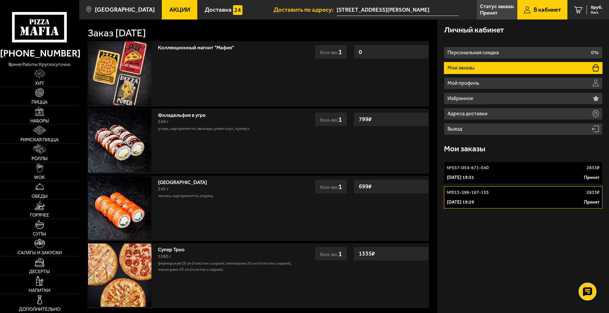
drag, startPoint x: 581, startPoint y: 285, endPoint x: 582, endPoint y: 290, distance: 4.5
click at [581, 288] on div "Пицца Мафия клиентская поддержка Чат на сайте" at bounding box center [588, 292] width 20 height 20
click at [581, 290] on div at bounding box center [588, 292] width 18 height 18
click at [585, 258] on icon at bounding box center [587, 254] width 10 height 10
click at [588, 272] on icon at bounding box center [587, 272] width 9 height 9
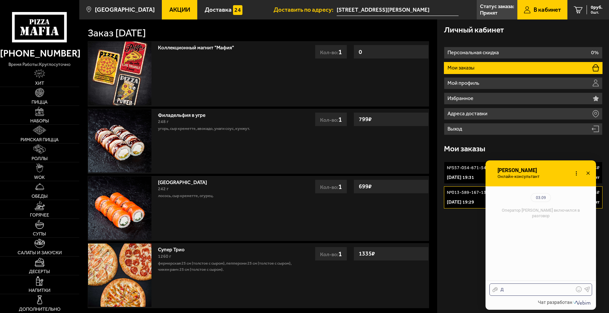
scroll to position [71, 0]
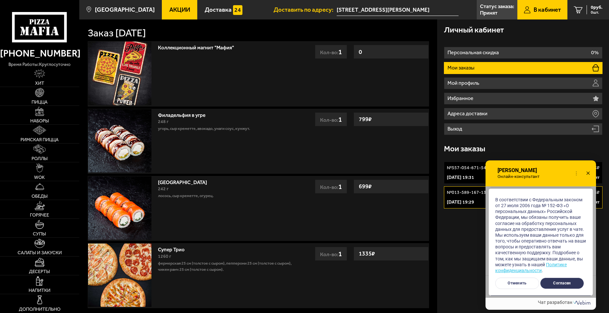
click at [551, 284] on button "Согласен" at bounding box center [562, 283] width 44 height 11
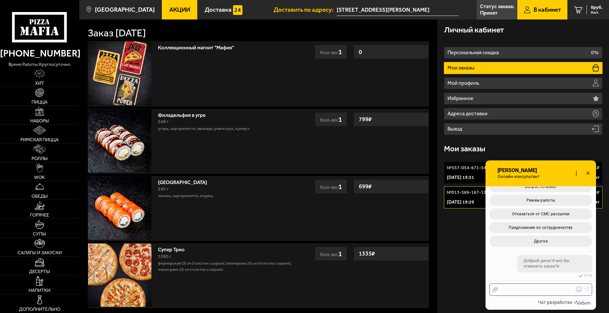
click at [551, 288] on div at bounding box center [536, 290] width 76 height 6
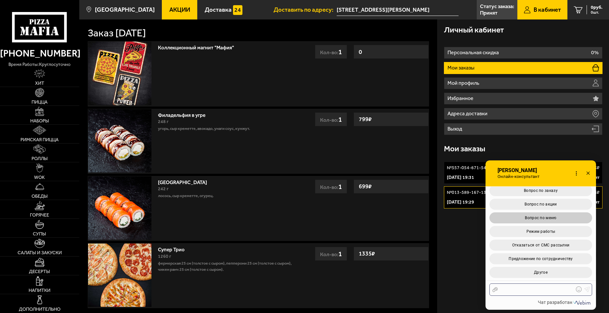
scroll to position [197, 0]
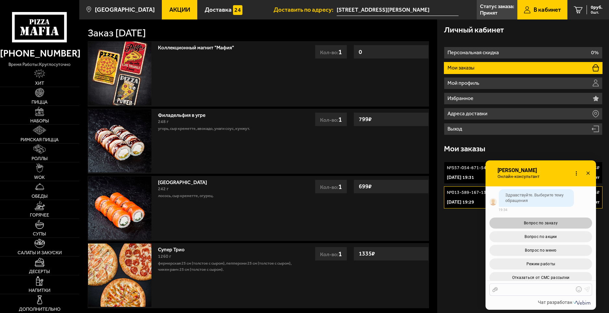
click at [549, 225] on span "Вопрос по заказу" at bounding box center [541, 223] width 34 height 5
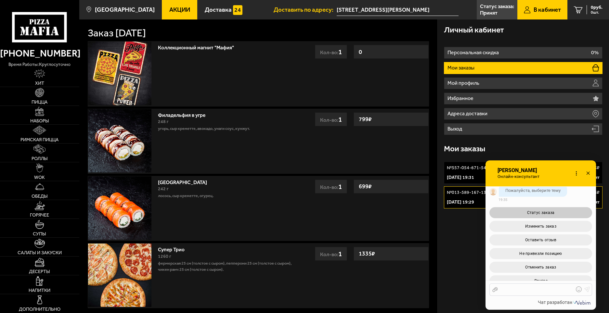
scroll to position [345, 0]
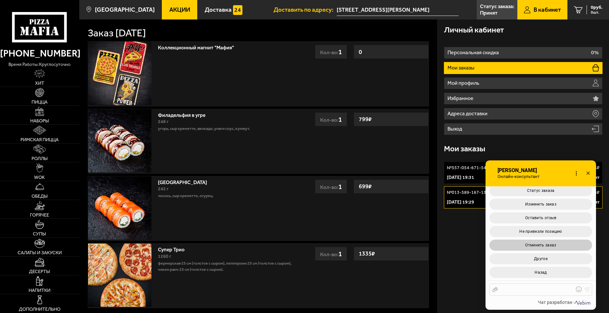
click at [556, 243] on button "Отменить заказ" at bounding box center [541, 245] width 103 height 11
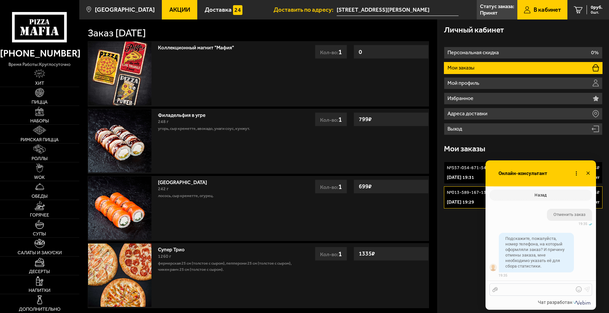
click at [546, 290] on div at bounding box center [536, 290] width 76 height 6
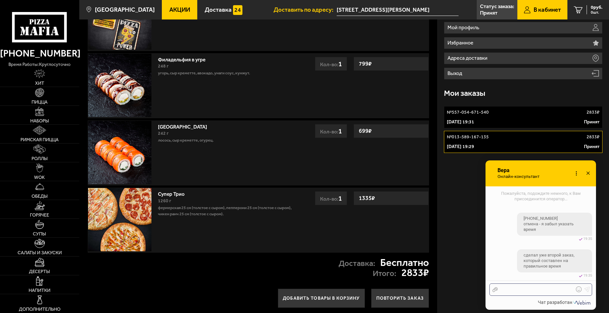
scroll to position [65, 0]
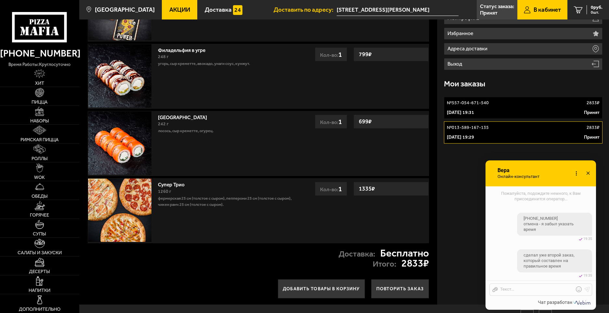
click at [558, 115] on div "3 сентября 2025 г. 19:31 Принят" at bounding box center [523, 113] width 153 height 7
click at [554, 132] on link "№ 013-589-167-135 2833 ₽ 3 сентября 2025 г. 19:29 Принят" at bounding box center [523, 133] width 159 height 22
click at [497, 112] on div "3 сентября 2025 г. 19:31 Принят" at bounding box center [523, 113] width 153 height 7
click at [466, 147] on div "Личный кабинет Персональная скидка 0% Мои заказы Мой профиль Избранное Адреса д…" at bounding box center [523, 129] width 171 height 350
click at [469, 137] on p "[DATE] 19:29" at bounding box center [460, 137] width 27 height 7
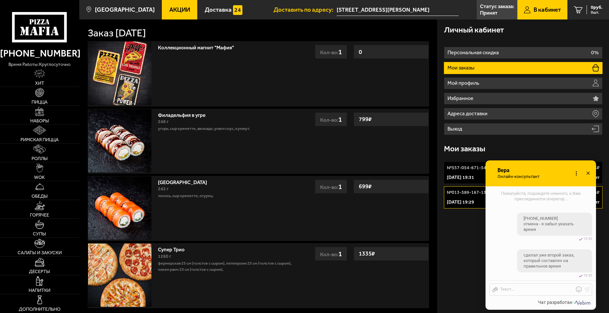
click at [460, 174] on link "№ 557-054-671-540 2833 ₽ 3 сентября 2025 г. 19:31 Принят" at bounding box center [523, 173] width 159 height 22
drag, startPoint x: 463, startPoint y: 194, endPoint x: 464, endPoint y: 183, distance: 10.8
click at [463, 194] on p "№ 013-589-167-135" at bounding box center [468, 192] width 42 height 7
click at [465, 168] on p "№ 557-054-671-540" at bounding box center [468, 168] width 42 height 7
click at [468, 188] on link "№ 013-589-167-135 2833 ₽ 3 сентября 2025 г. 19:29 Принят" at bounding box center [523, 198] width 159 height 22
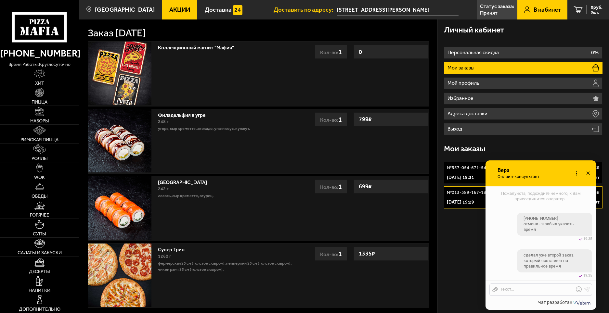
click at [465, 161] on div "№ 557-054-671-540 2833 ₽ 3 сентября 2025 г. 19:31 Принят № 013-589-167-135 2833…" at bounding box center [523, 185] width 159 height 52
drag, startPoint x: 469, startPoint y: 191, endPoint x: 464, endPoint y: 192, distance: 5.3
click at [470, 191] on p "№ 013-589-167-135" at bounding box center [468, 192] width 42 height 7
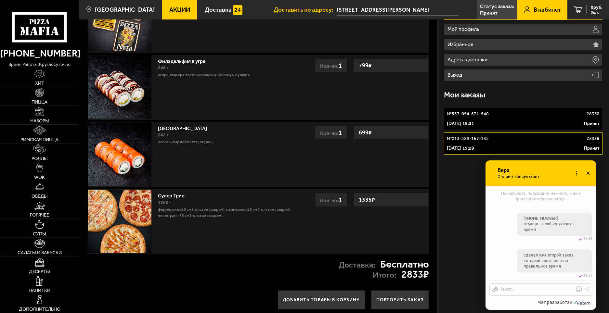
scroll to position [99, 0]
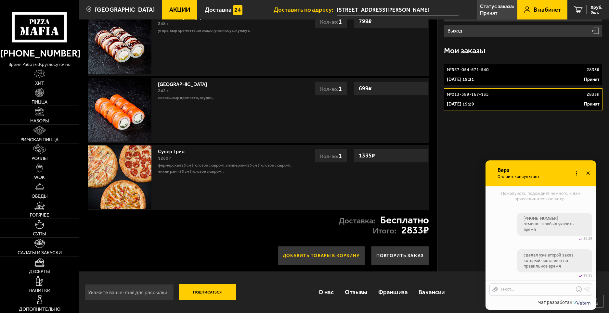
click at [306, 253] on button "Добавить товары в корзину" at bounding box center [321, 255] width 87 height 19
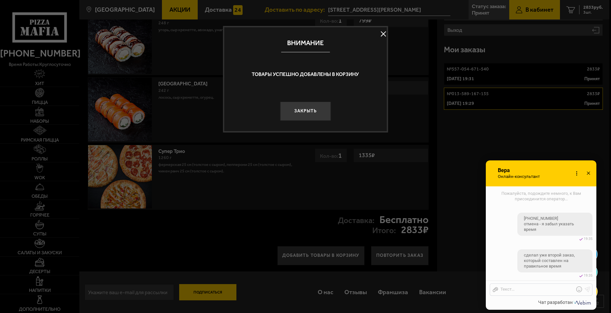
click at [380, 31] on button at bounding box center [383, 34] width 10 height 10
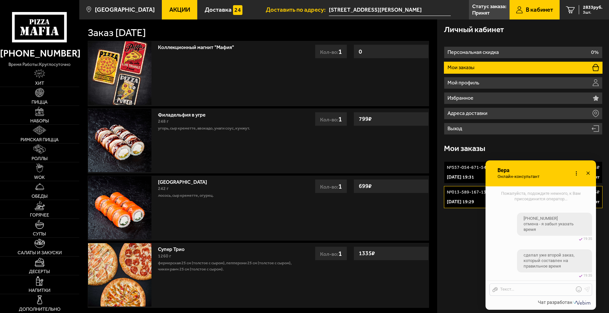
scroll to position [0, 0]
click at [582, 8] on div "2833 руб. 3 шт." at bounding box center [591, 9] width 24 height 9
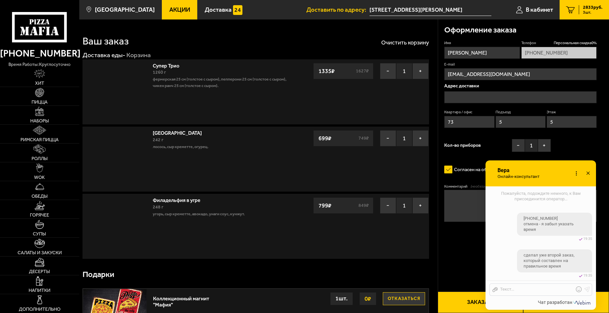
type input "[STREET_ADDRESS][PERSON_NAME]"
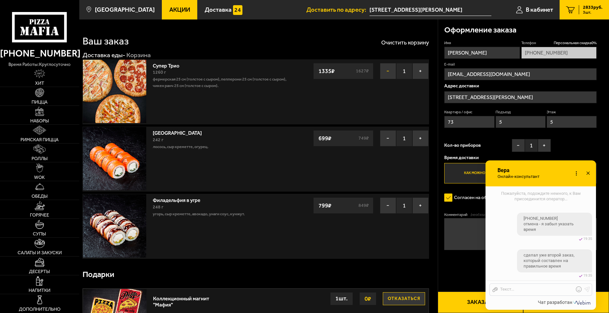
click at [387, 73] on button "−" at bounding box center [388, 71] width 16 height 16
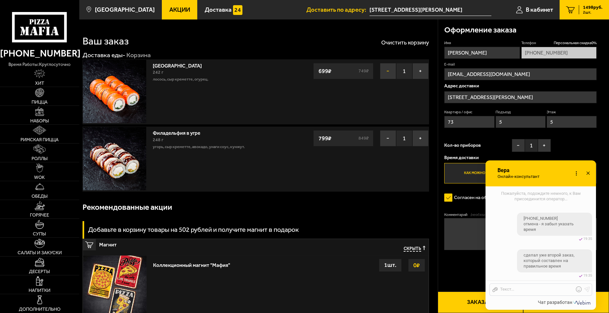
click at [389, 69] on button "−" at bounding box center [388, 71] width 16 height 16
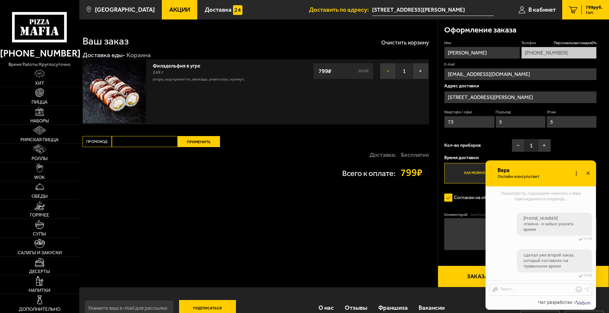
click at [389, 73] on button "−" at bounding box center [388, 71] width 16 height 16
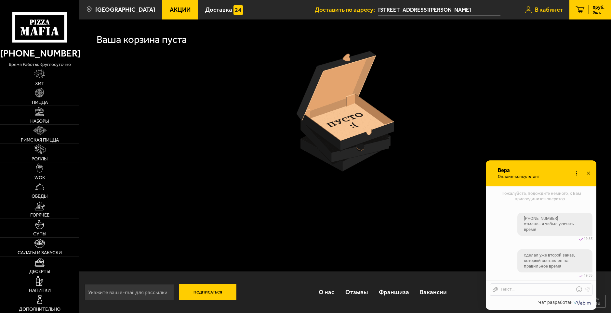
click at [544, 7] on span "В кабинет" at bounding box center [549, 10] width 28 height 6
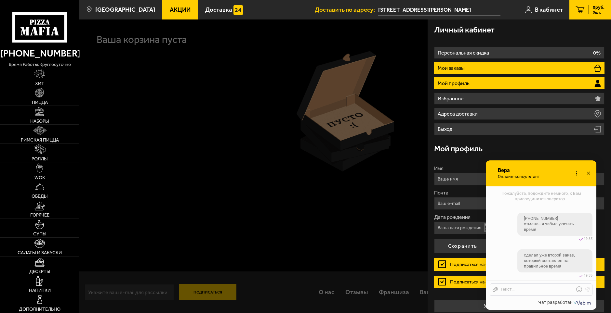
click at [466, 70] on li "Мои заказы" at bounding box center [519, 68] width 171 height 12
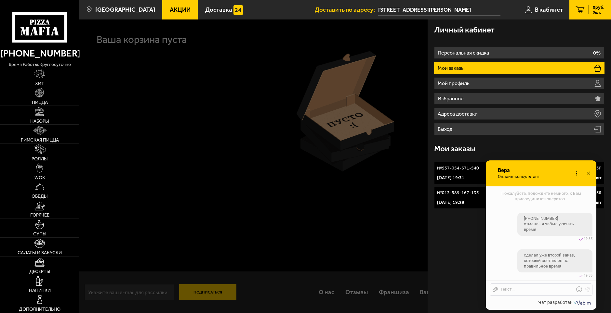
click at [462, 190] on p "№ 013-589-167-135" at bounding box center [458, 193] width 42 height 7
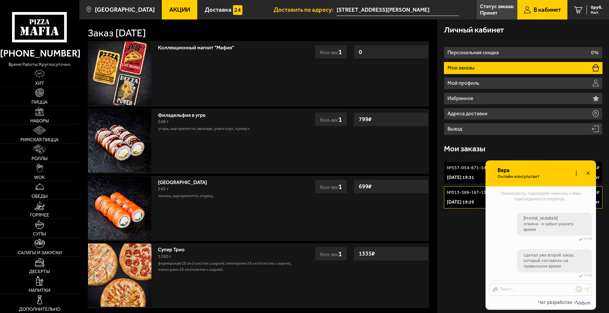
click at [587, 173] on icon at bounding box center [587, 173] width 9 height 9
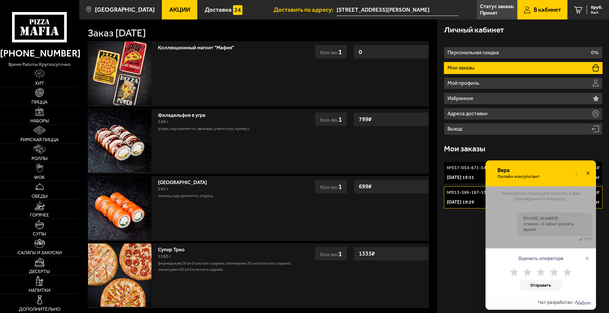
click at [593, 259] on div "Оценить оператора ×" at bounding box center [541, 257] width 111 height 16
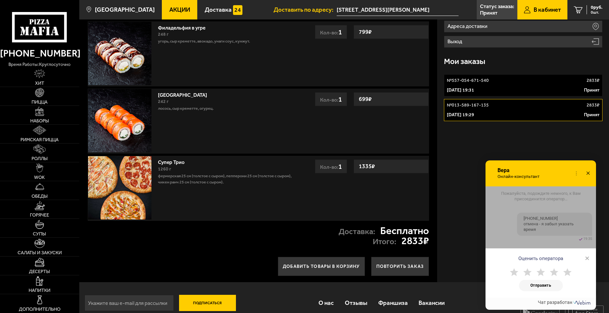
scroll to position [99, 0]
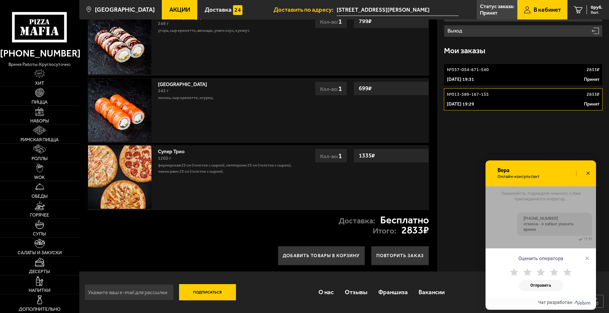
click at [586, 258] on span "×" at bounding box center [587, 259] width 5 height 10
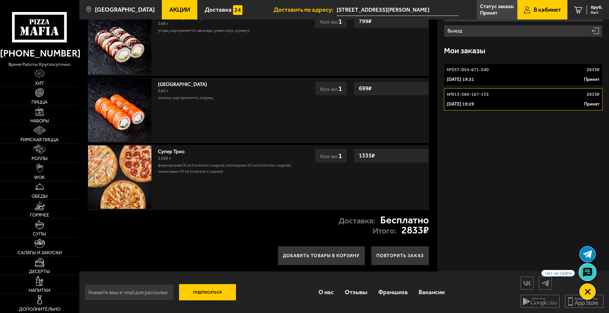
click at [591, 274] on use at bounding box center [587, 272] width 9 height 9
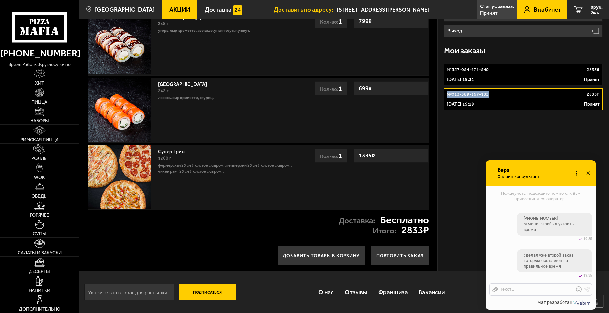
drag, startPoint x: 490, startPoint y: 94, endPoint x: 449, endPoint y: 95, distance: 41.9
copy p "№ 013-589-167-135"
click at [543, 288] on div at bounding box center [536, 290] width 76 height 6
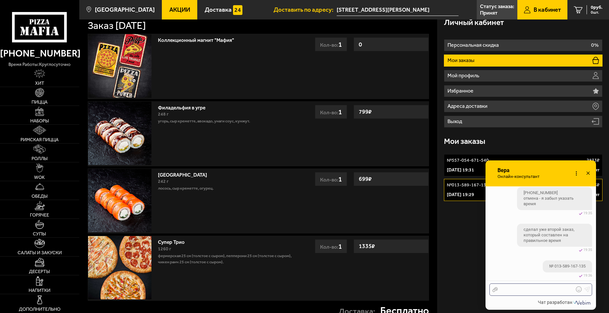
scroll to position [2, 0]
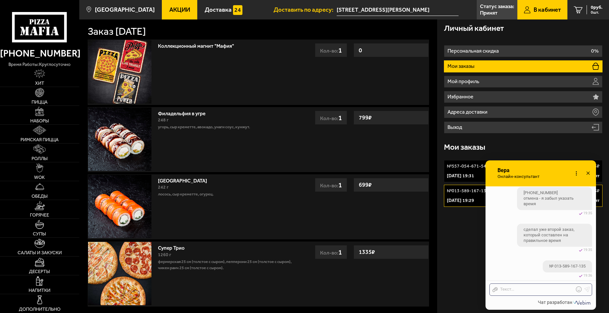
click at [472, 176] on p "[DATE] 19:31" at bounding box center [460, 176] width 27 height 7
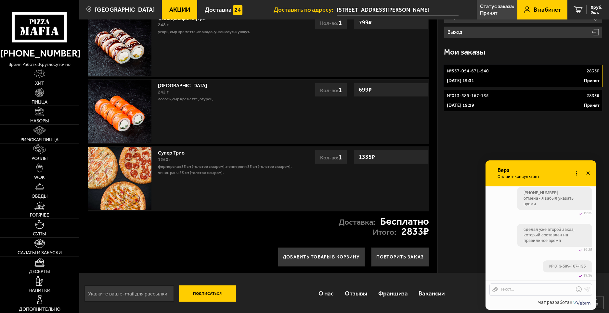
scroll to position [98, 0]
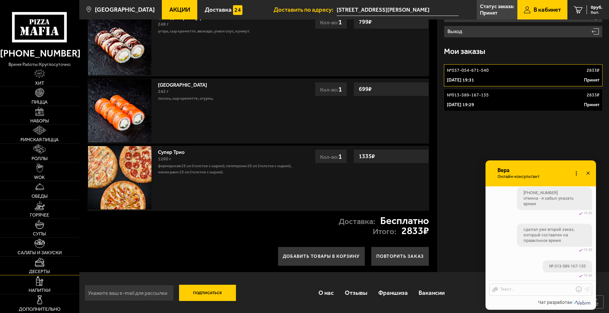
click at [59, 267] on link "Десерты" at bounding box center [39, 266] width 79 height 19
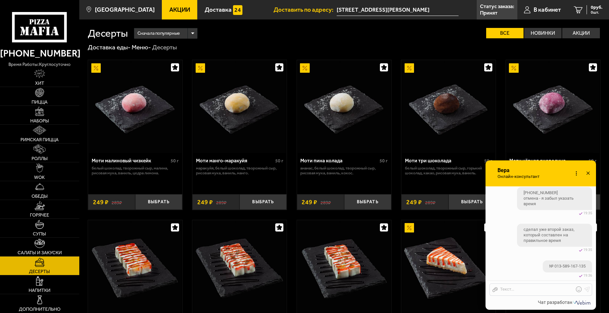
click at [168, 16] on link "Акции" at bounding box center [179, 10] width 35 height 20
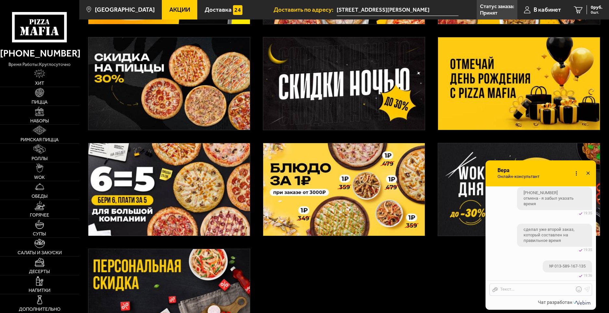
scroll to position [130, 0]
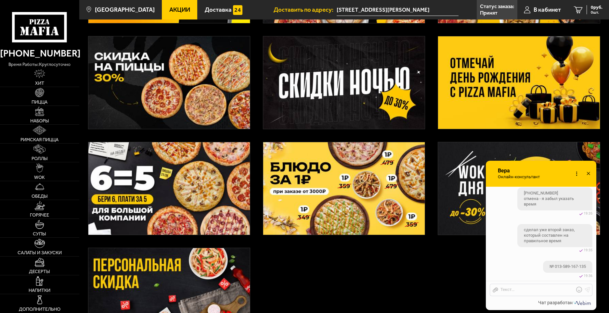
click at [587, 171] on icon at bounding box center [588, 173] width 9 height 9
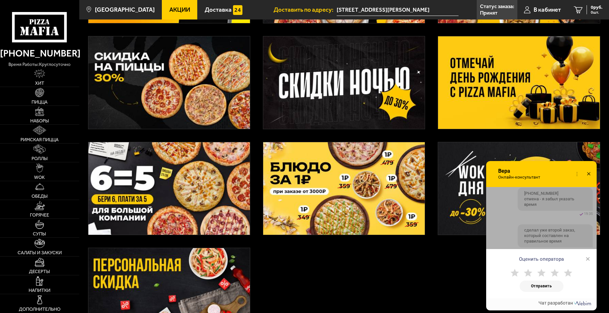
click at [590, 174] on use at bounding box center [588, 173] width 3 height 3
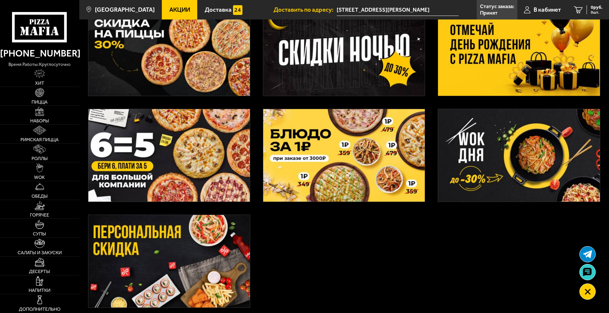
scroll to position [195, 0]
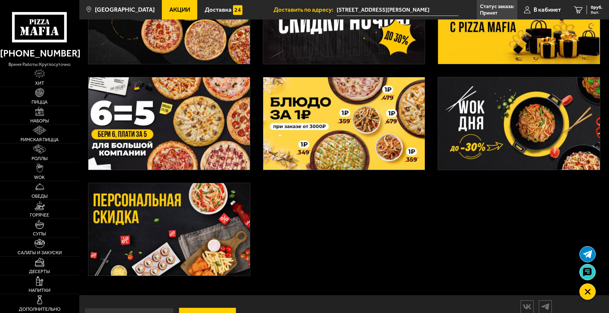
click at [198, 216] on img at bounding box center [169, 229] width 162 height 93
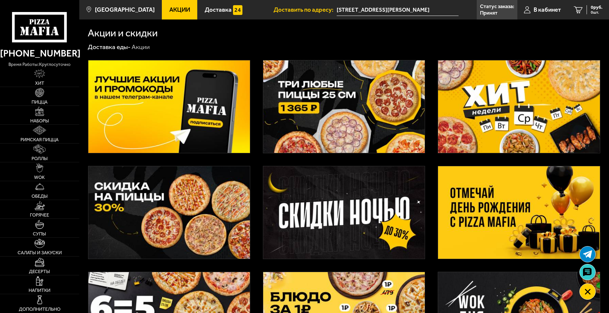
click at [305, 117] on img at bounding box center [344, 106] width 162 height 93
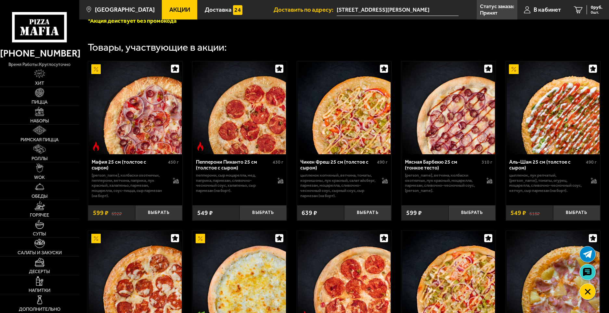
scroll to position [260, 0]
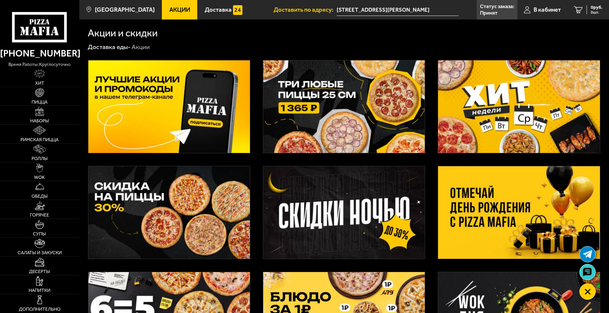
click at [219, 96] on img at bounding box center [169, 106] width 162 height 93
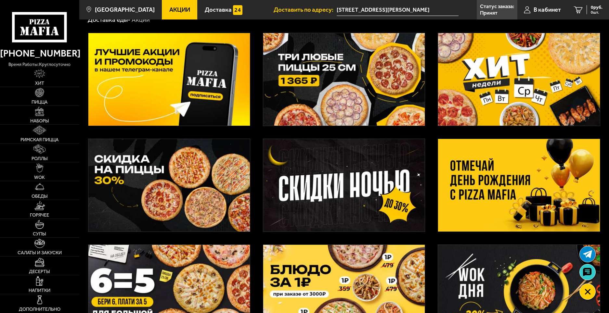
scroll to position [65, 0]
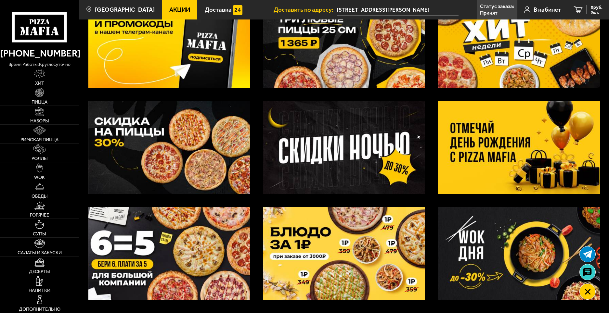
click at [352, 244] on img at bounding box center [344, 253] width 162 height 93
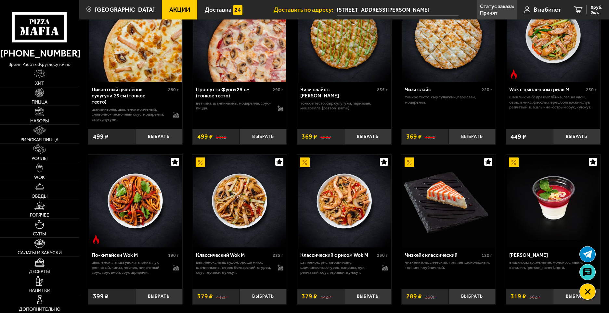
scroll to position [228, 0]
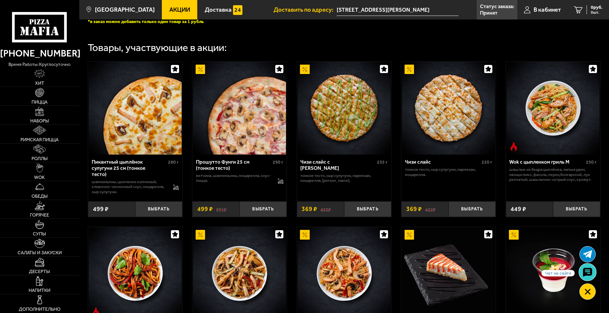
click at [589, 276] on use at bounding box center [587, 272] width 9 height 9
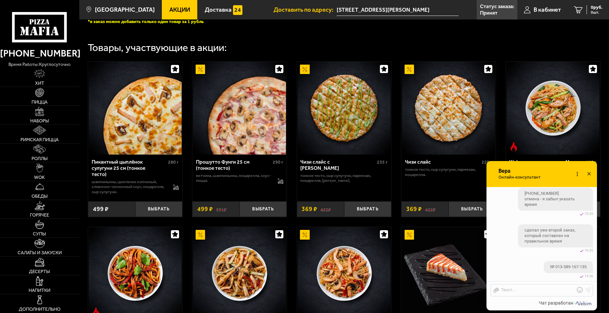
click at [62, 53] on link "[PHONE_NUMBER]" at bounding box center [39, 54] width 79 height 16
checkbox input "true"
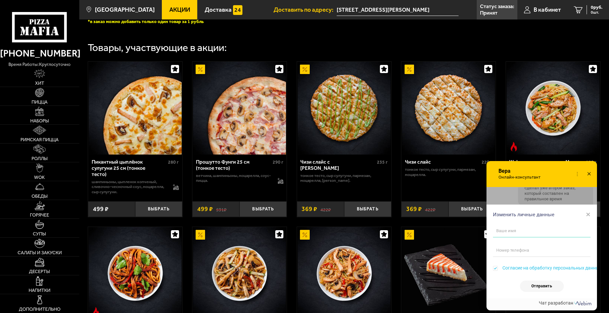
click at [560, 231] on input "text" at bounding box center [542, 231] width 98 height 13
click at [588, 216] on span "×" at bounding box center [588, 215] width 5 height 10
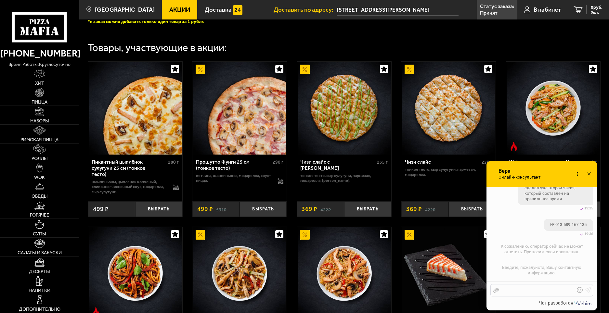
click at [556, 286] on div "Отправить файл Текст..." at bounding box center [541, 290] width 103 height 12
click at [542, 276] on span "Введите, пожалуйста, Вашу контактную информацию." at bounding box center [541, 270] width 79 height 10
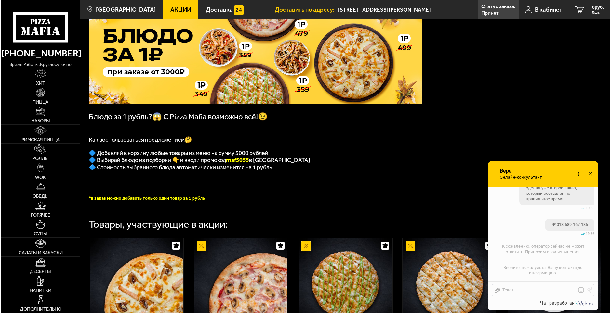
scroll to position [0, 0]
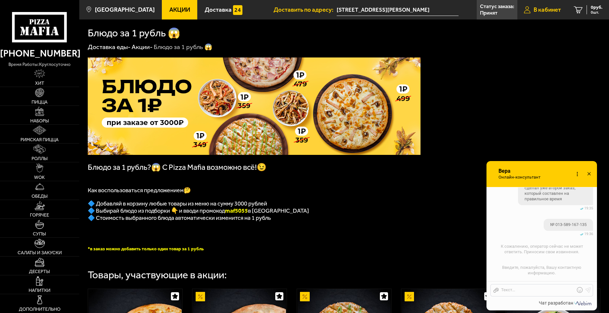
click at [539, 15] on link "В кабинет" at bounding box center [542, 10] width 50 height 20
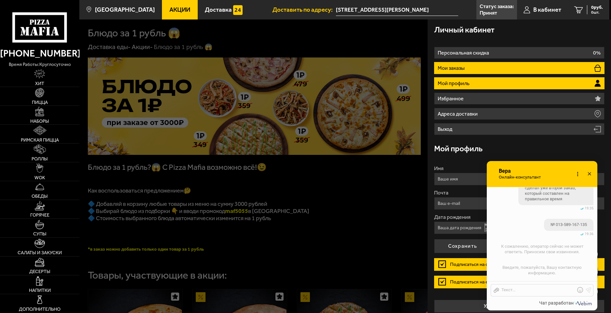
click at [483, 70] on li "Мои заказы" at bounding box center [519, 68] width 171 height 12
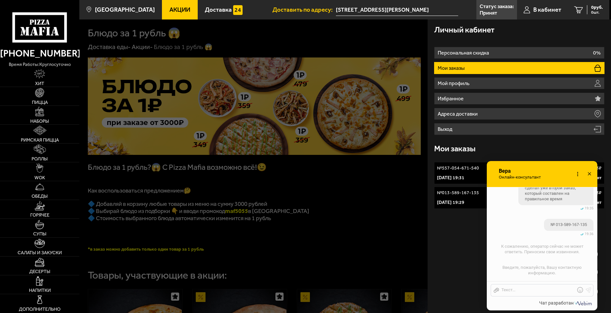
click at [590, 176] on icon at bounding box center [588, 174] width 9 height 9
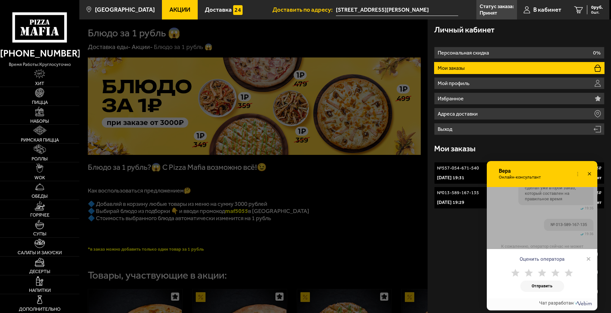
click at [591, 177] on icon at bounding box center [588, 174] width 9 height 9
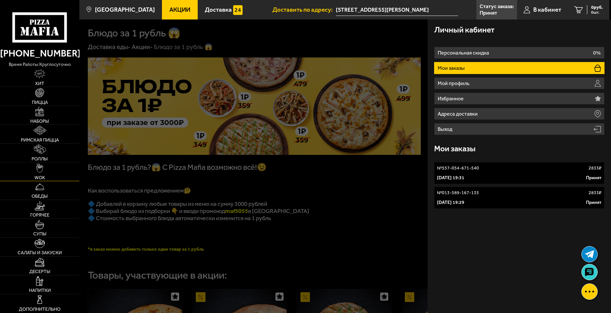
scroll to position [663, 0]
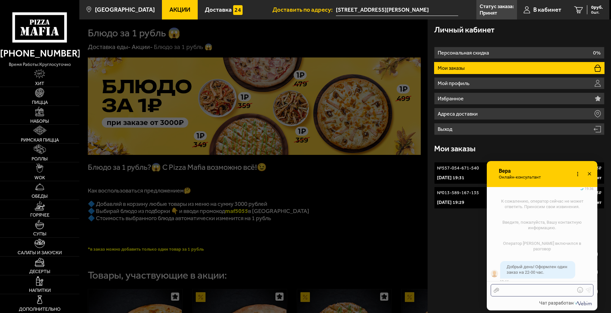
click at [557, 290] on div at bounding box center [537, 291] width 76 height 6
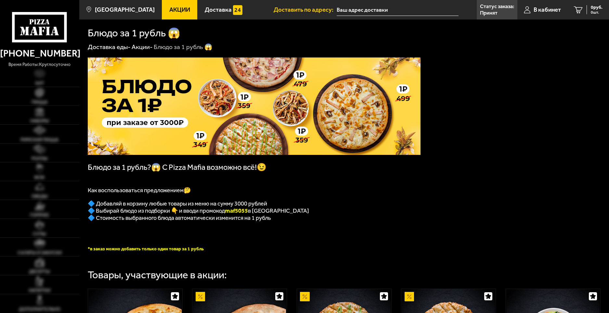
type input "[STREET_ADDRESS][PERSON_NAME]"
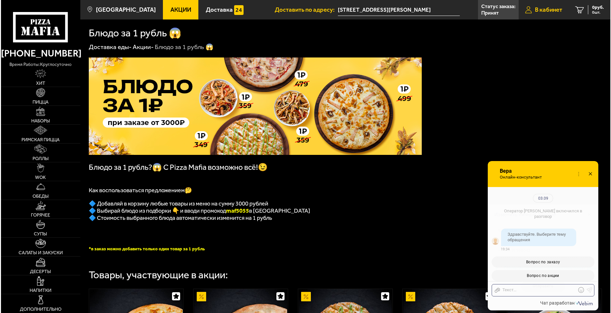
scroll to position [688, 0]
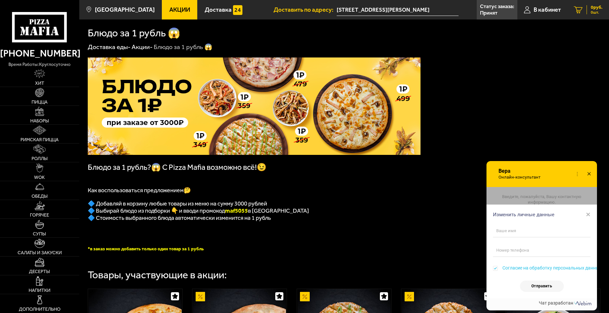
click at [587, 10] on div "0 руб. 0 шт." at bounding box center [595, 9] width 16 height 9
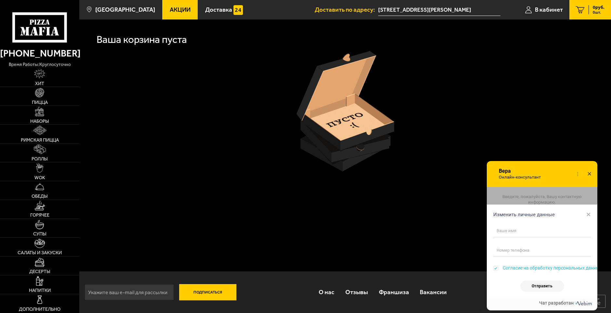
click at [590, 177] on icon at bounding box center [588, 174] width 9 height 9
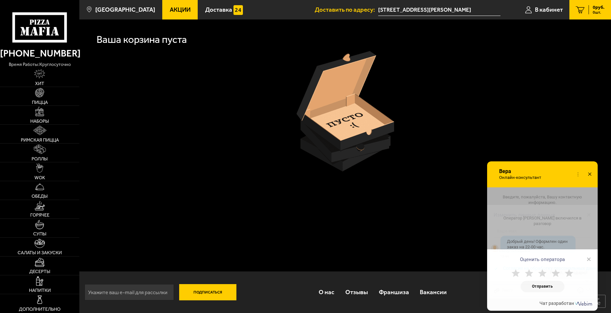
click at [588, 172] on icon at bounding box center [589, 174] width 9 height 9
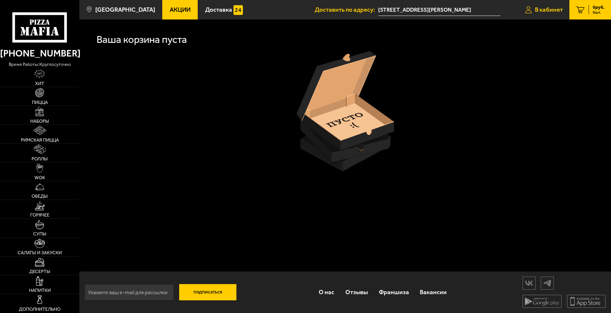
click at [543, 13] on link "В кабинет" at bounding box center [543, 10] width 51 height 20
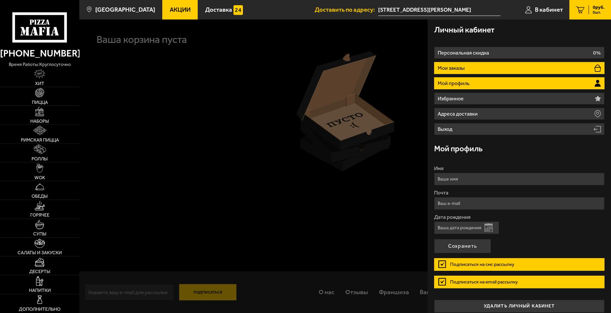
click at [477, 71] on li "Мои заказы" at bounding box center [519, 68] width 171 height 12
